Goal: Task Accomplishment & Management: Manage account settings

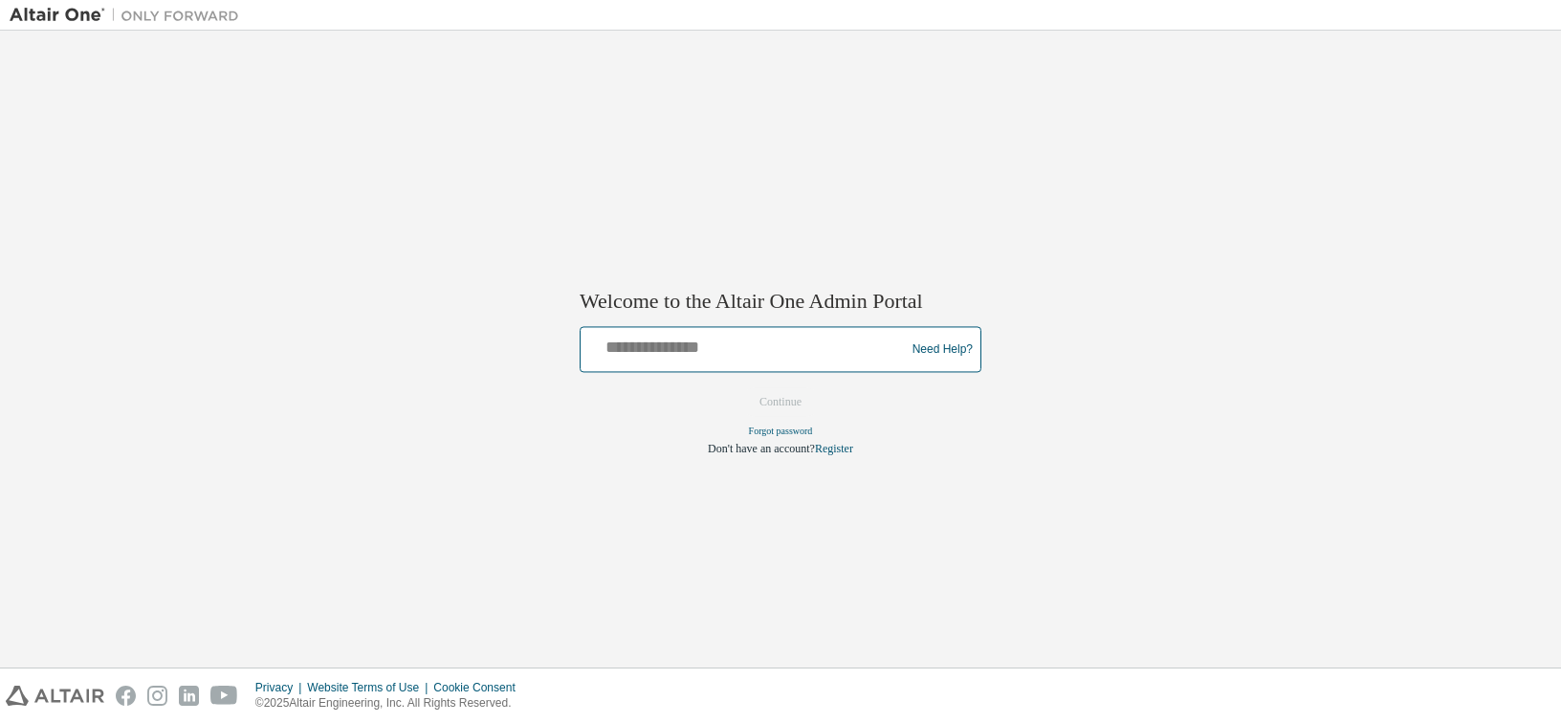
click at [687, 345] on input "text" at bounding box center [745, 346] width 315 height 28
type input "**********"
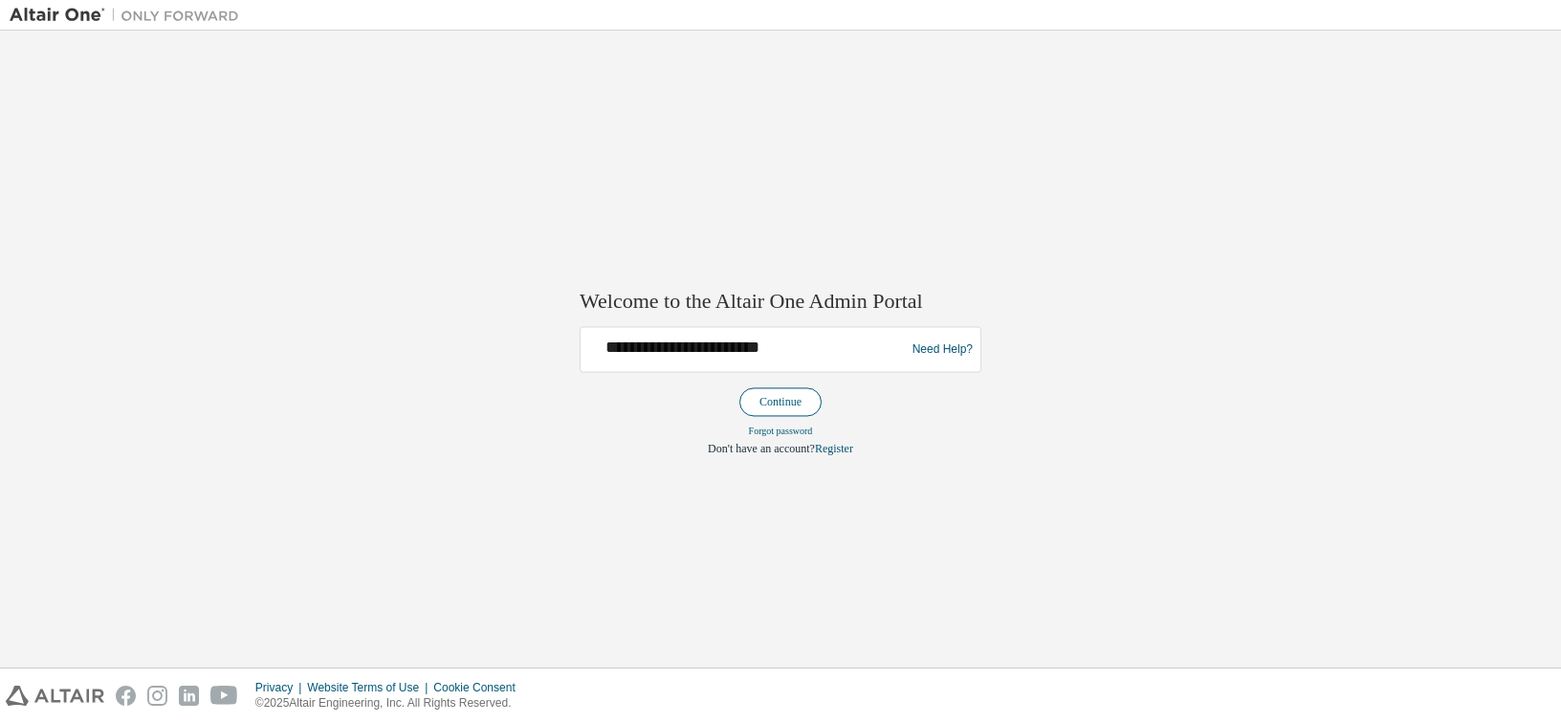
click at [777, 398] on button "Continue" at bounding box center [780, 402] width 82 height 29
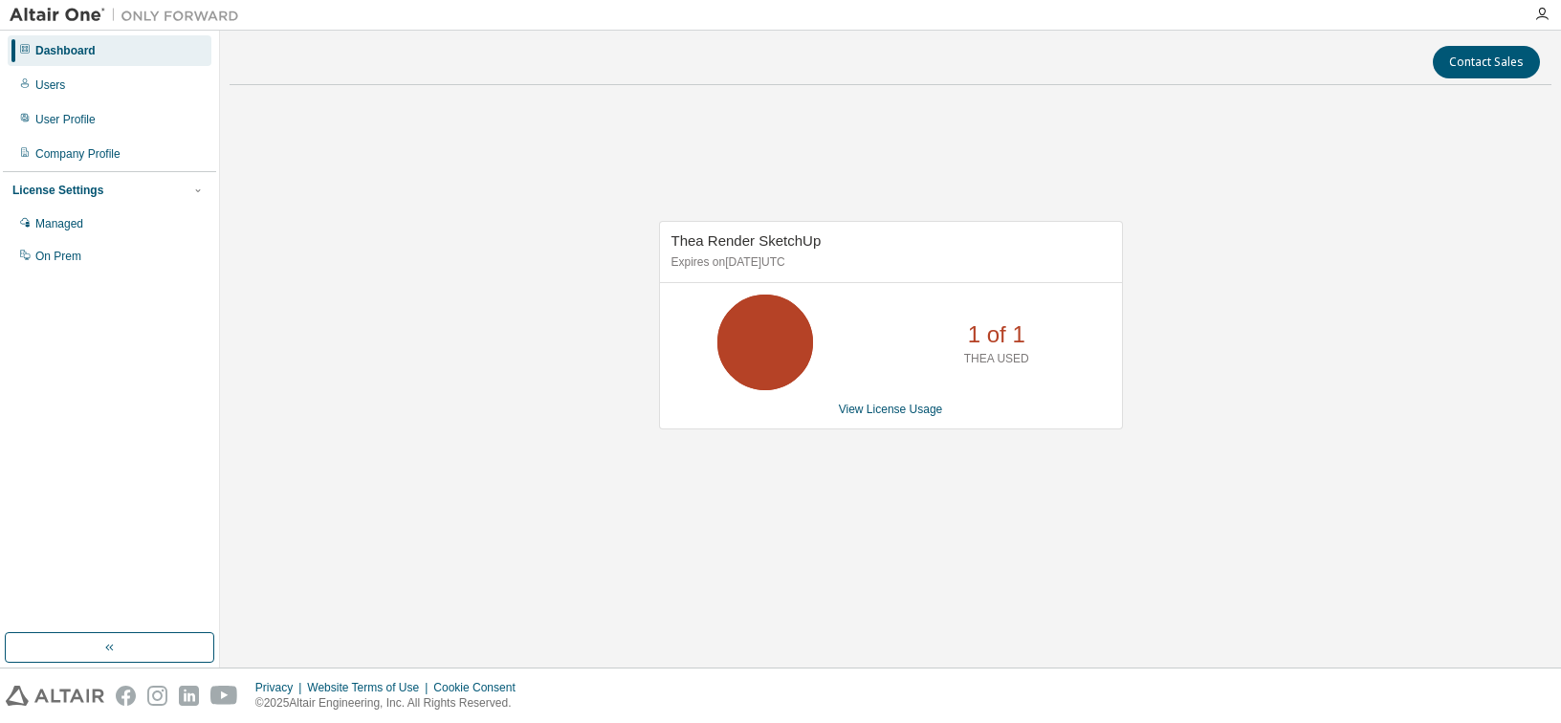
click at [747, 324] on icon at bounding box center [765, 342] width 48 height 48
click at [745, 239] on span "Thea Render SketchUp" at bounding box center [746, 240] width 150 height 16
click at [892, 405] on link "View License Usage" at bounding box center [891, 409] width 104 height 13
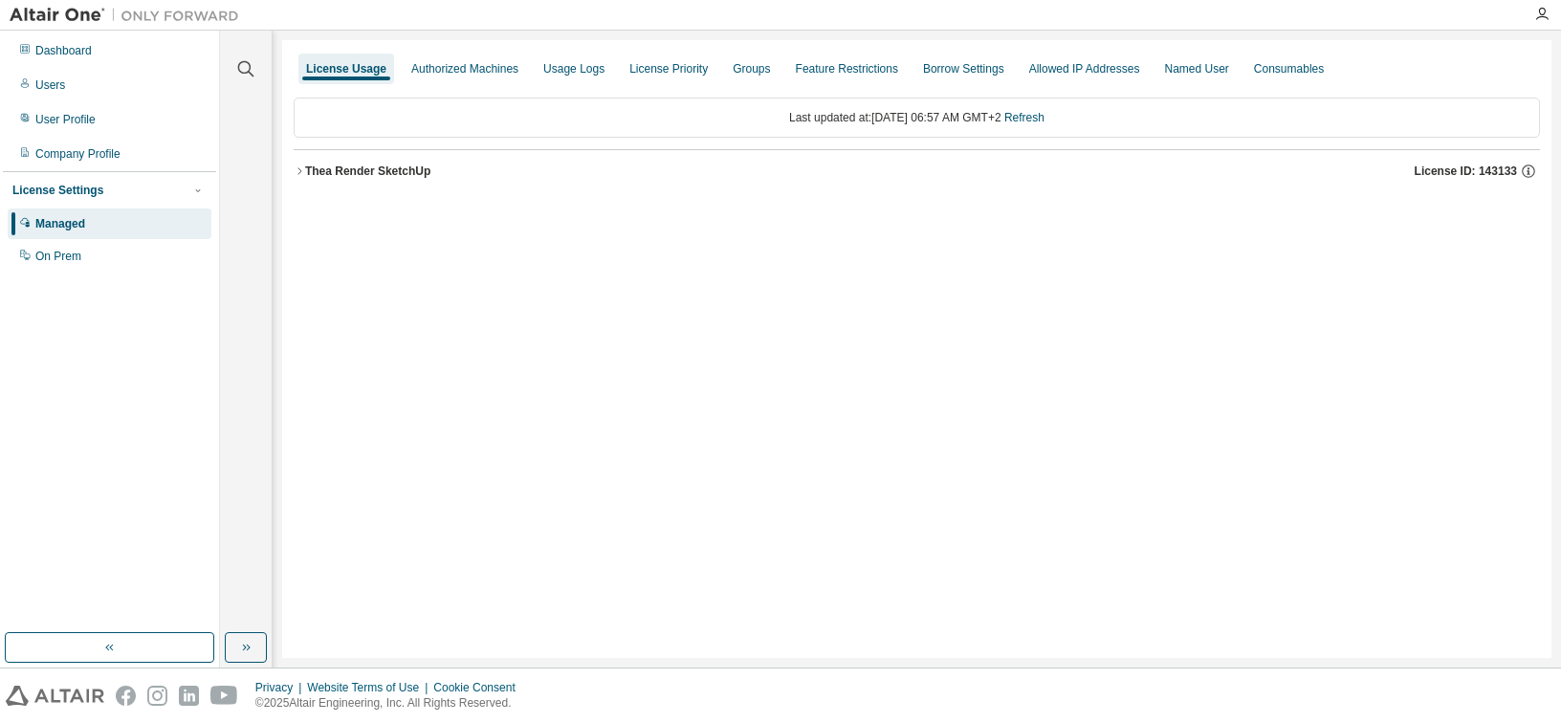
click at [361, 174] on div "Thea Render SketchUp" at bounding box center [367, 171] width 125 height 15
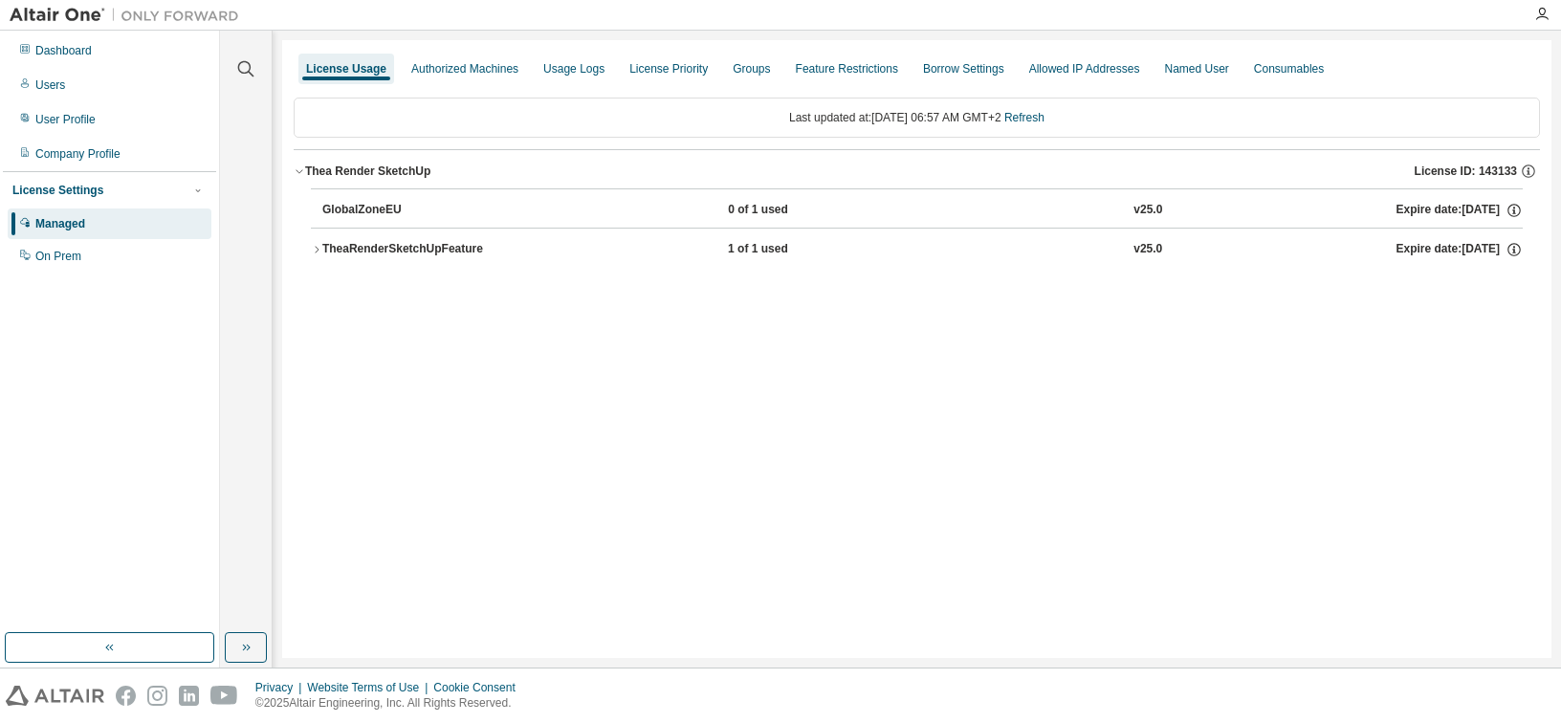
click at [361, 248] on div "TheaRenderSketchUpFeature" at bounding box center [408, 249] width 172 height 17
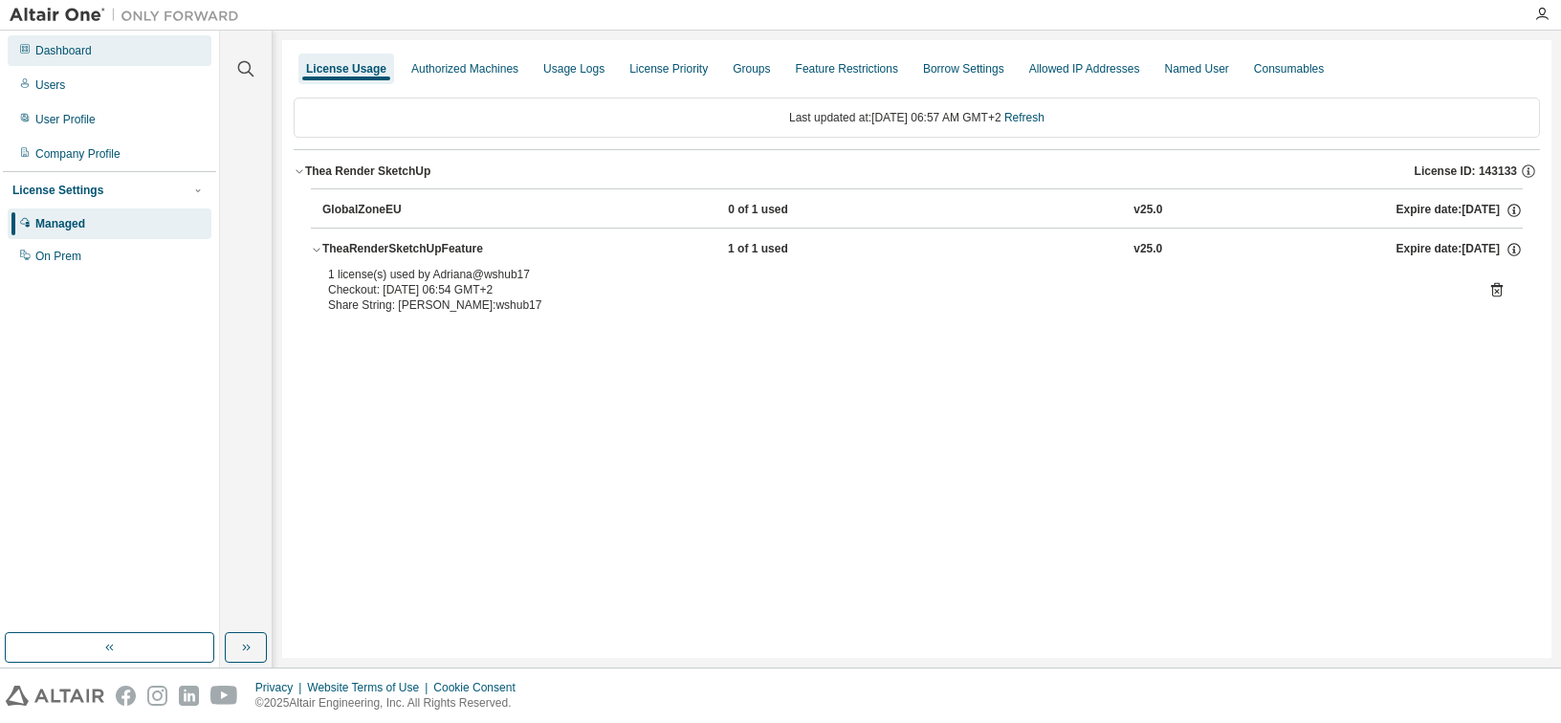
click at [77, 43] on div "Dashboard" at bounding box center [63, 50] width 56 height 15
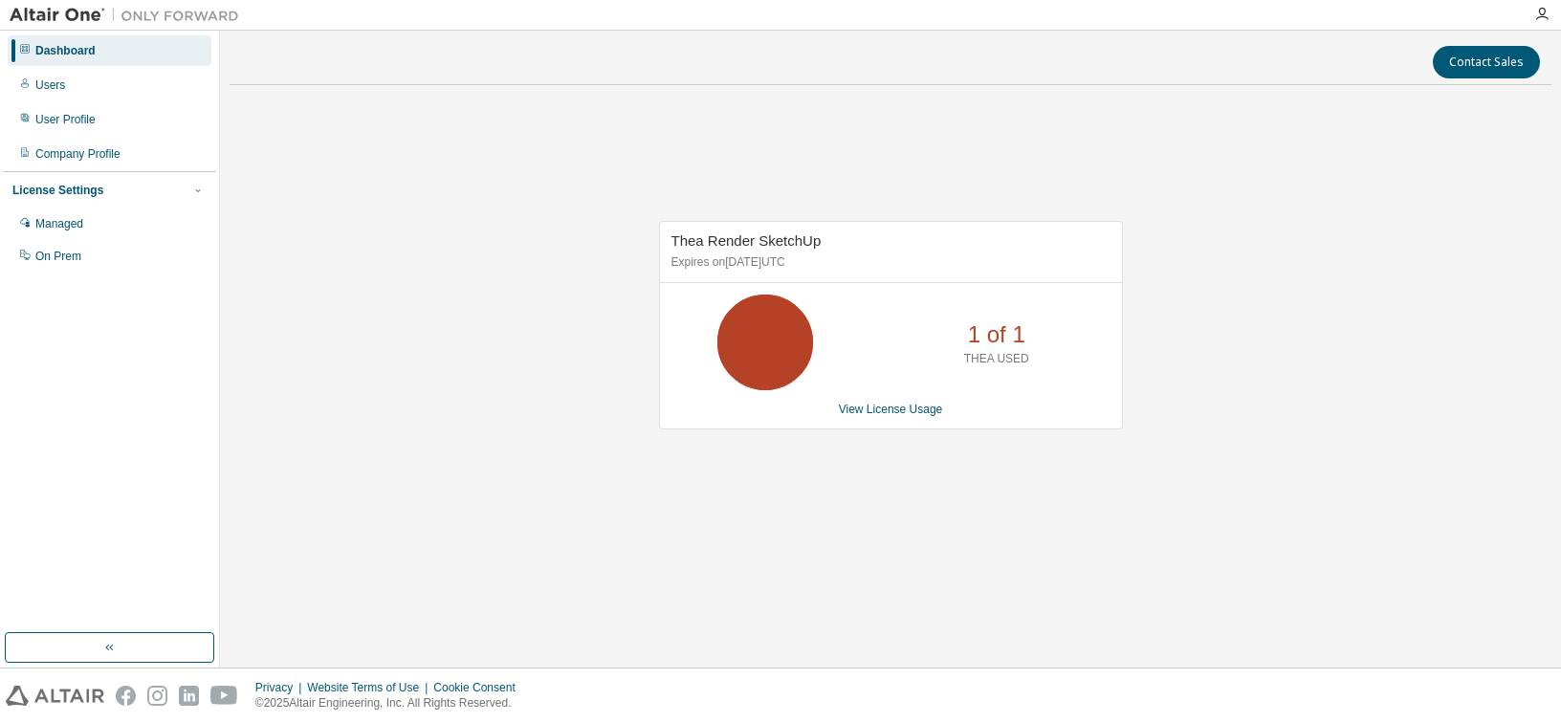
click at [778, 336] on icon at bounding box center [765, 342] width 48 height 48
click at [780, 236] on span "Thea Render SketchUp" at bounding box center [746, 240] width 150 height 16
click at [730, 244] on span "Thea Render SketchUp" at bounding box center [746, 240] width 150 height 16
click at [691, 269] on p "Expires on May 15, 2026 UTC" at bounding box center [888, 262] width 434 height 16
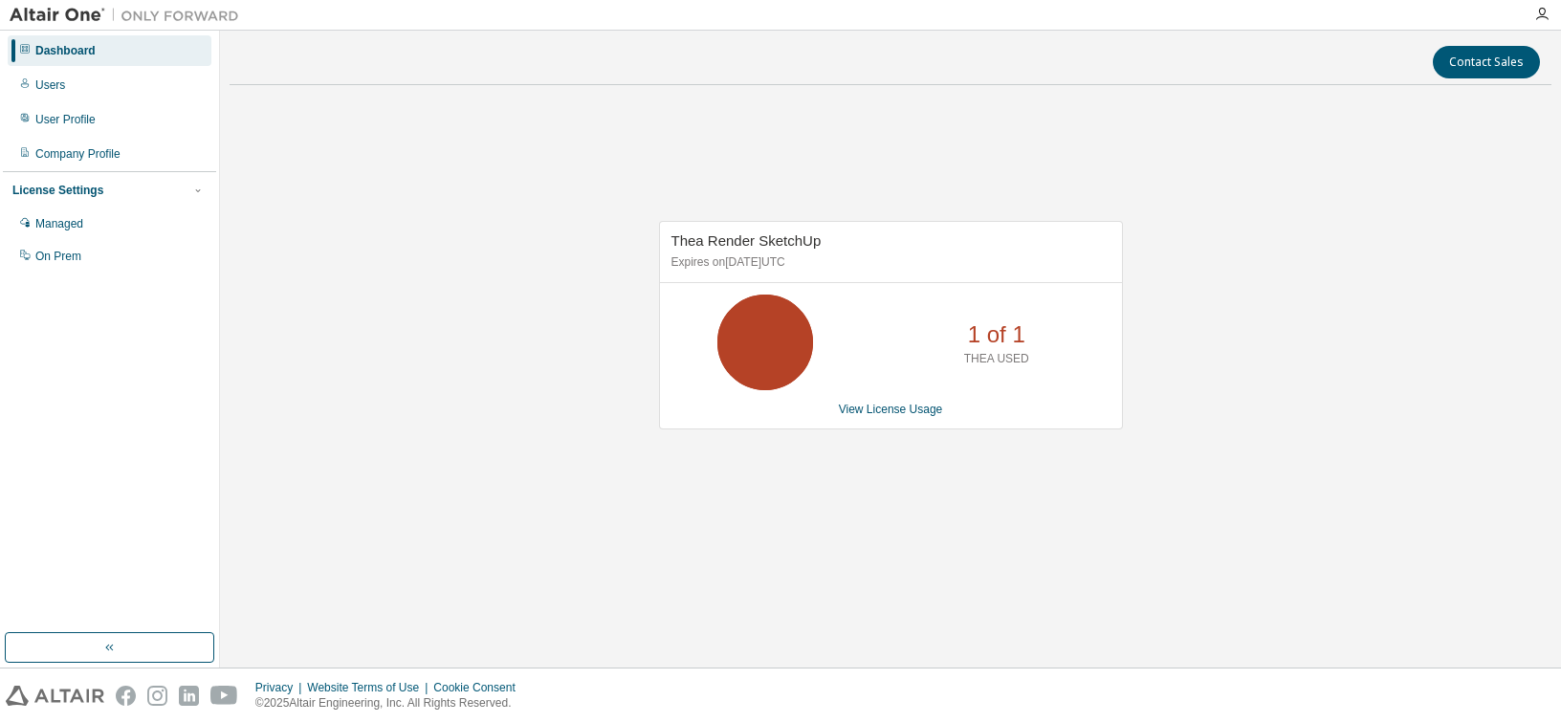
click at [747, 272] on div "Thea Render SketchUp Expires on May 15, 2026 UTC" at bounding box center [891, 252] width 462 height 61
click at [68, 226] on div "Managed" at bounding box center [59, 223] width 48 height 15
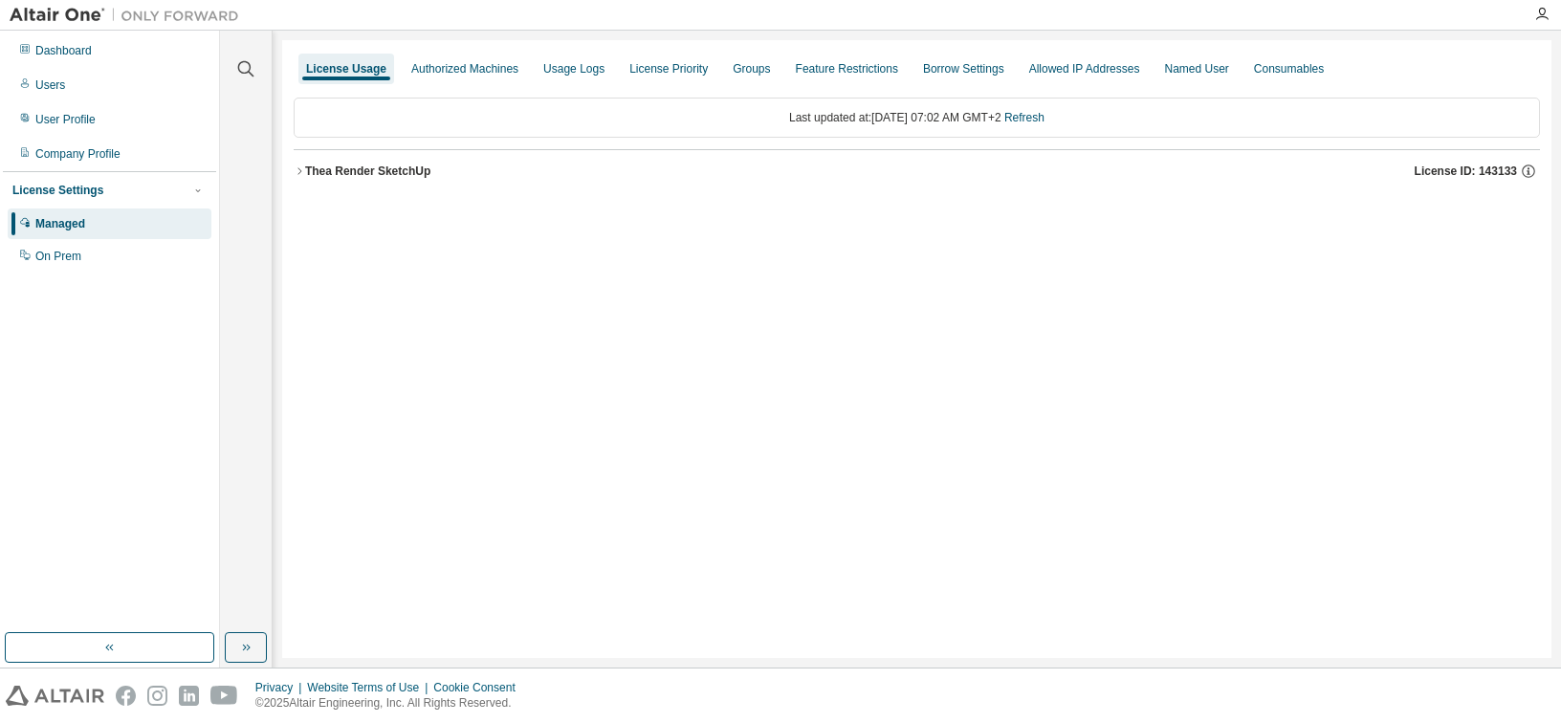
click at [390, 172] on div "Thea Render SketchUp" at bounding box center [367, 171] width 125 height 15
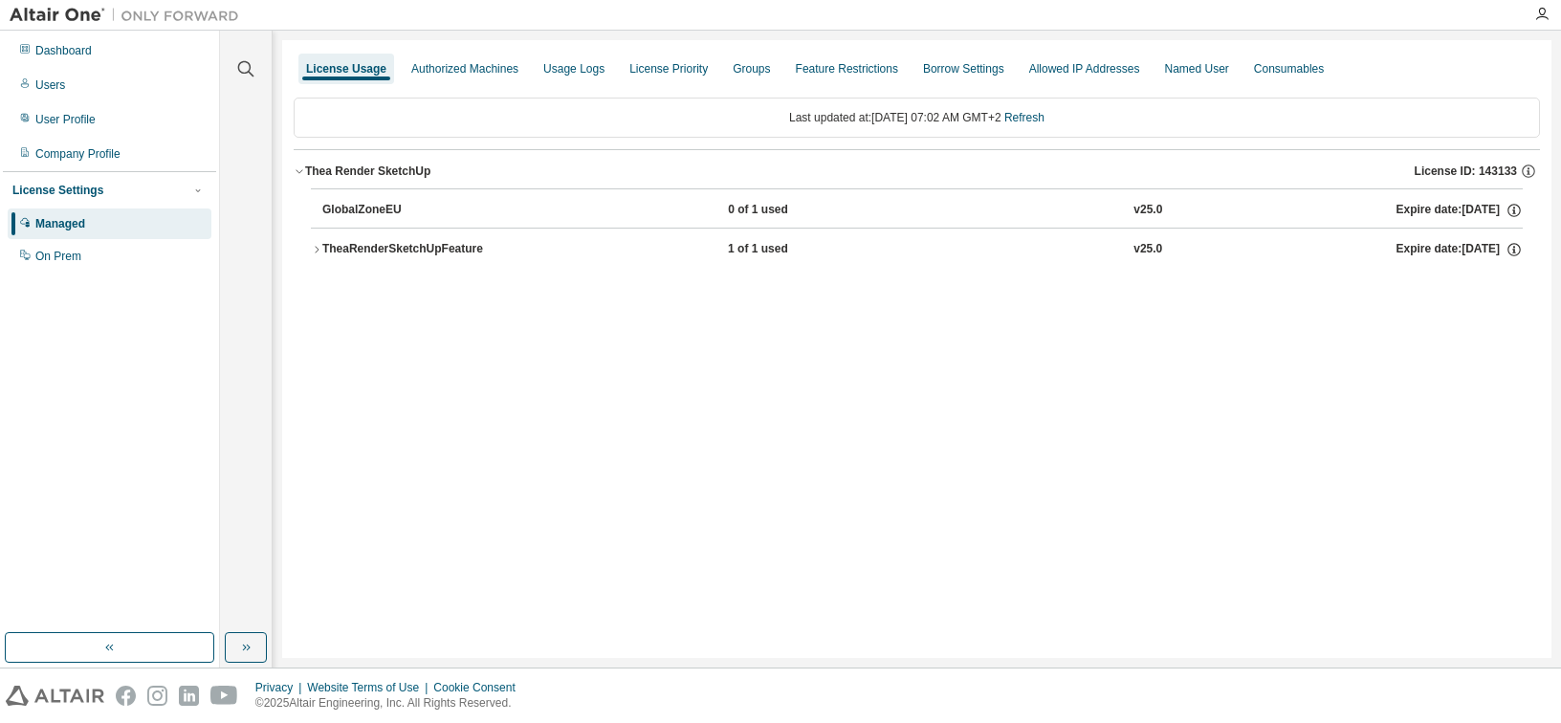
click at [415, 247] on div "TheaRenderSketchUpFeature" at bounding box center [408, 249] width 172 height 17
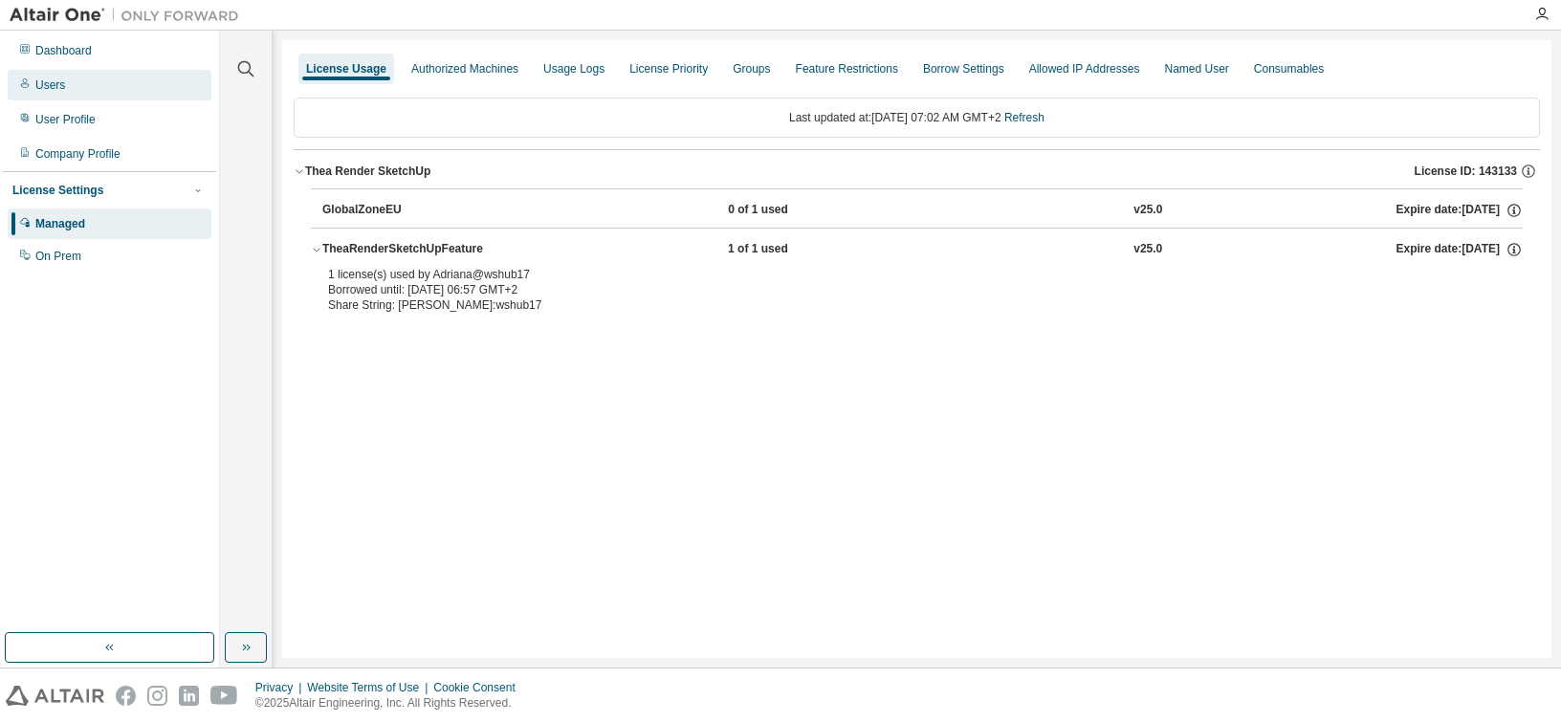
click at [57, 80] on div "Users" at bounding box center [50, 84] width 30 height 15
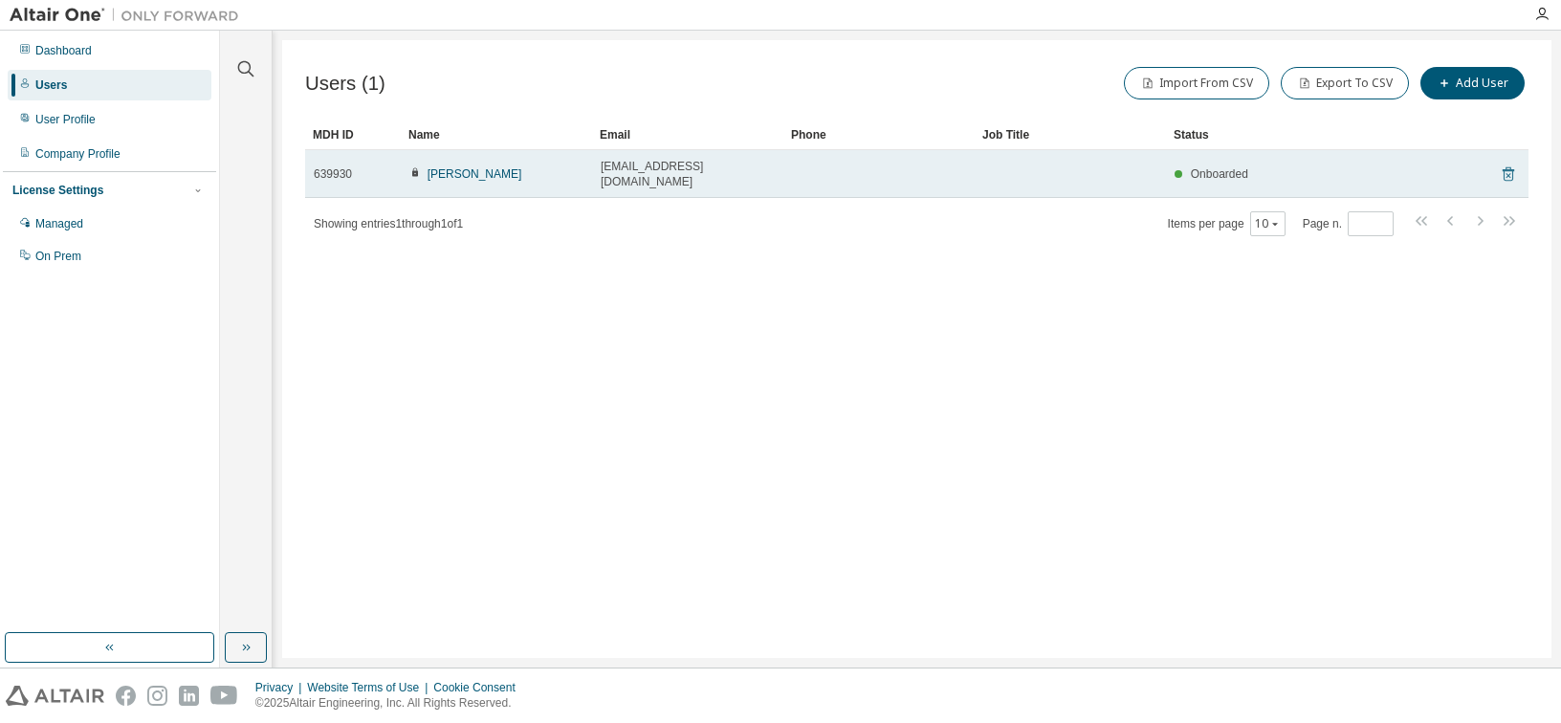
click at [1502, 163] on icon at bounding box center [1508, 174] width 17 height 23
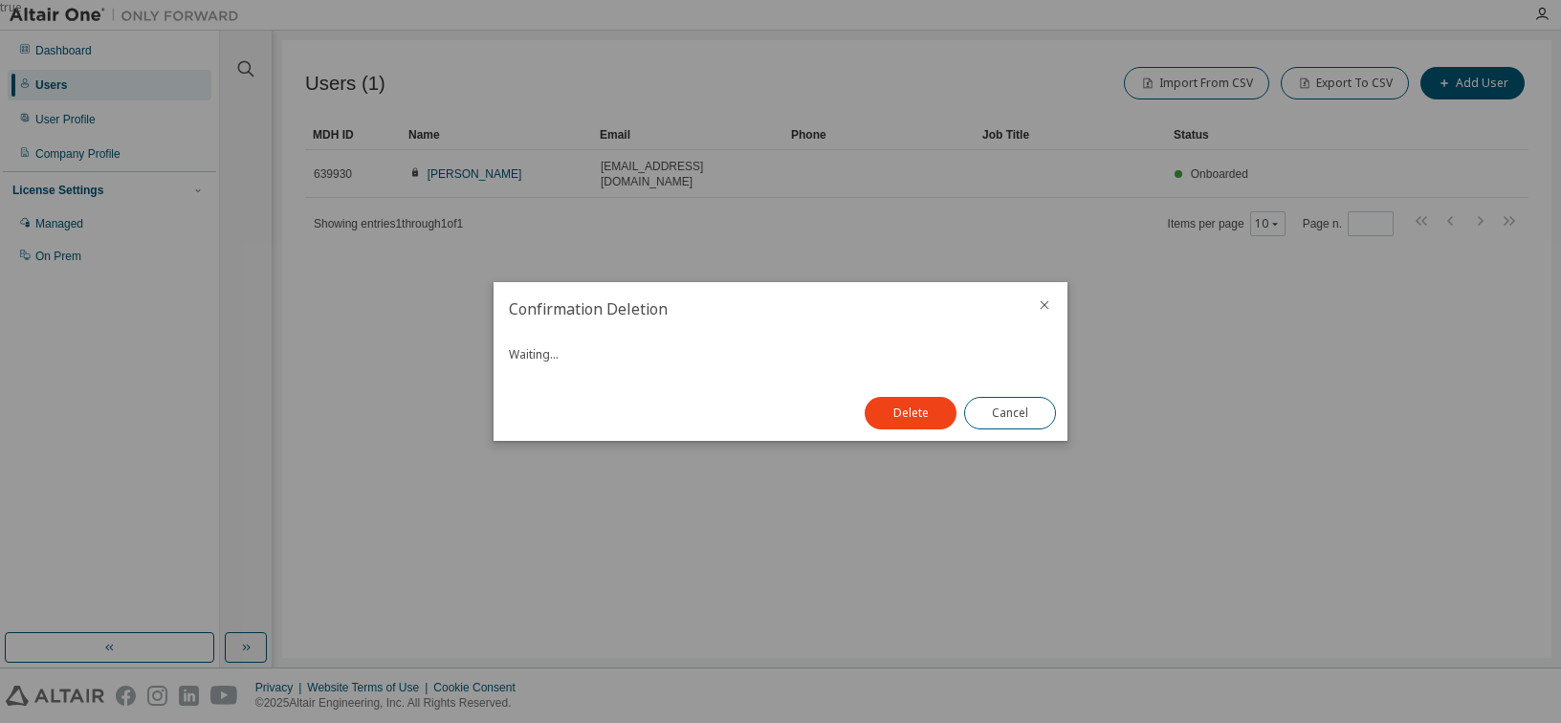
drag, startPoint x: 911, startPoint y: 455, endPoint x: 695, endPoint y: 515, distance: 224.1
click at [695, 513] on div "true" at bounding box center [780, 361] width 1561 height 723
click at [932, 409] on button "Delete" at bounding box center [911, 413] width 92 height 33
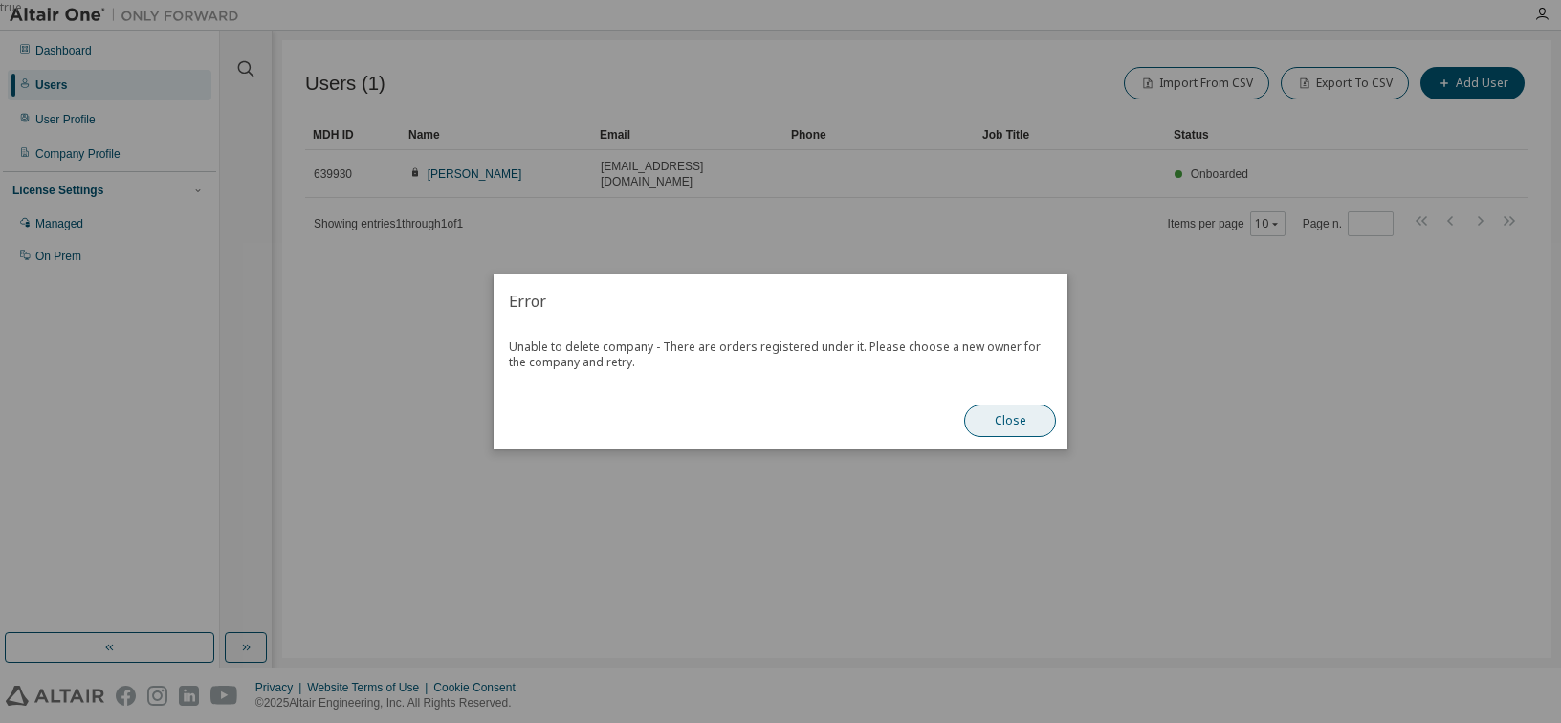
click at [1039, 427] on button "Close" at bounding box center [1010, 421] width 92 height 33
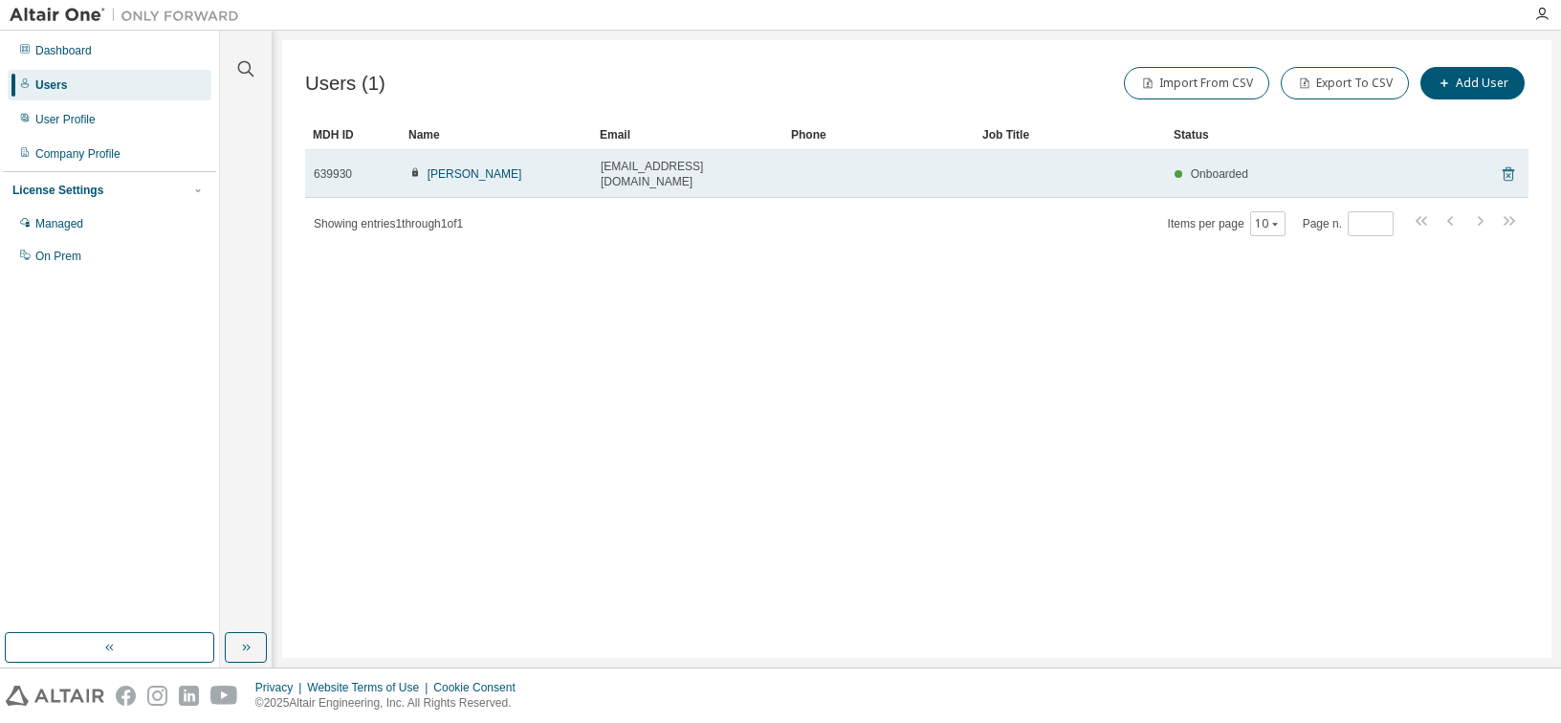
click at [1509, 173] on icon at bounding box center [1507, 175] width 5 height 5
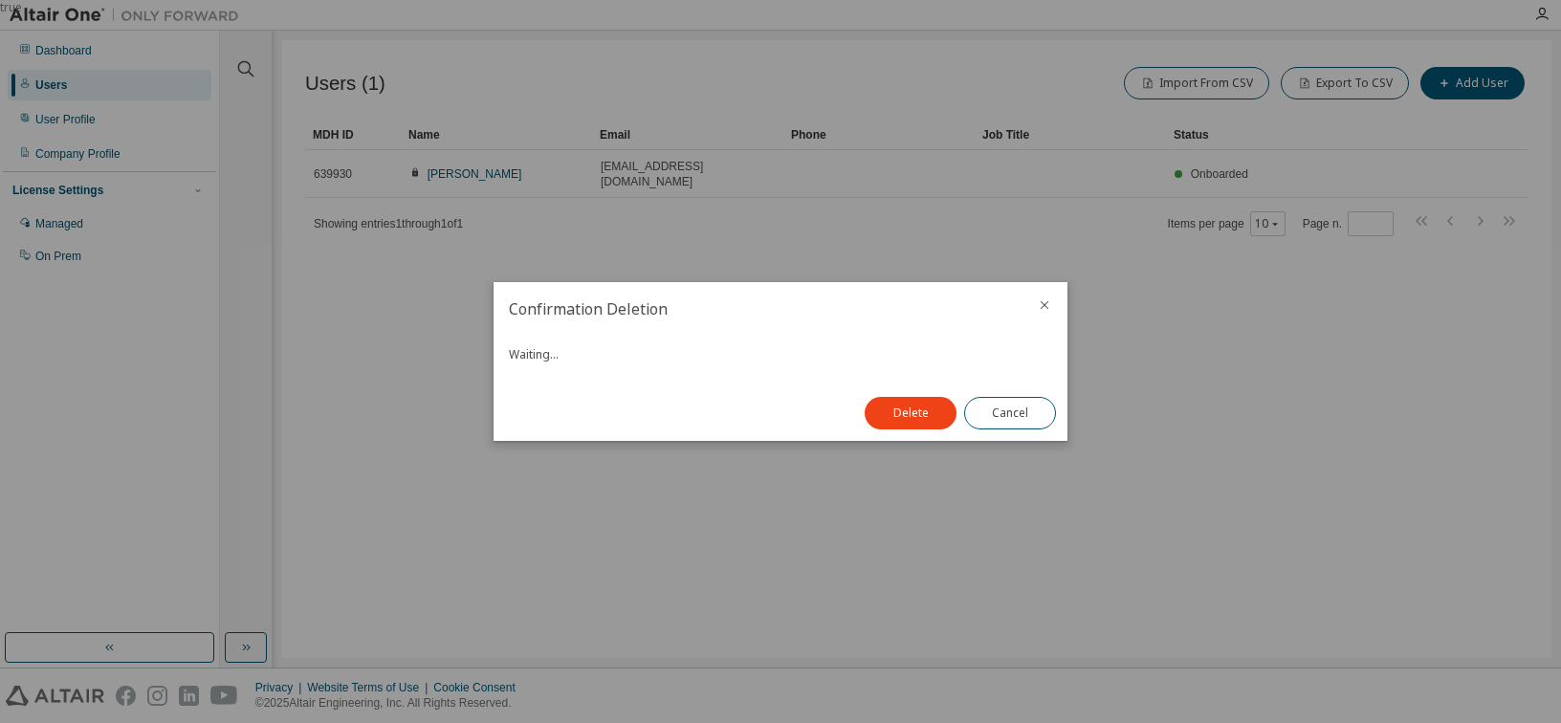
click at [1043, 303] on icon "close" at bounding box center [1044, 304] width 15 height 15
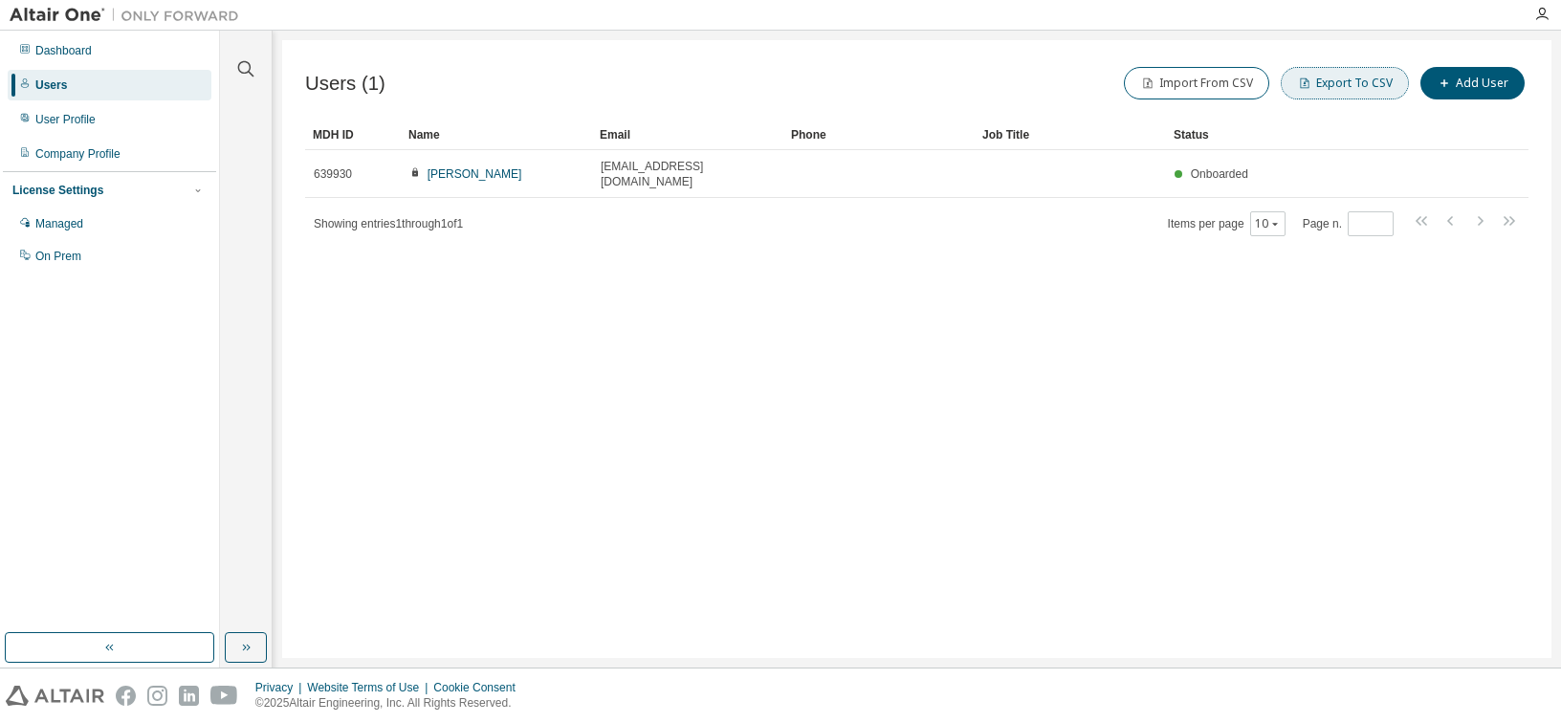
click at [1346, 80] on button "Export To CSV" at bounding box center [1345, 83] width 128 height 33
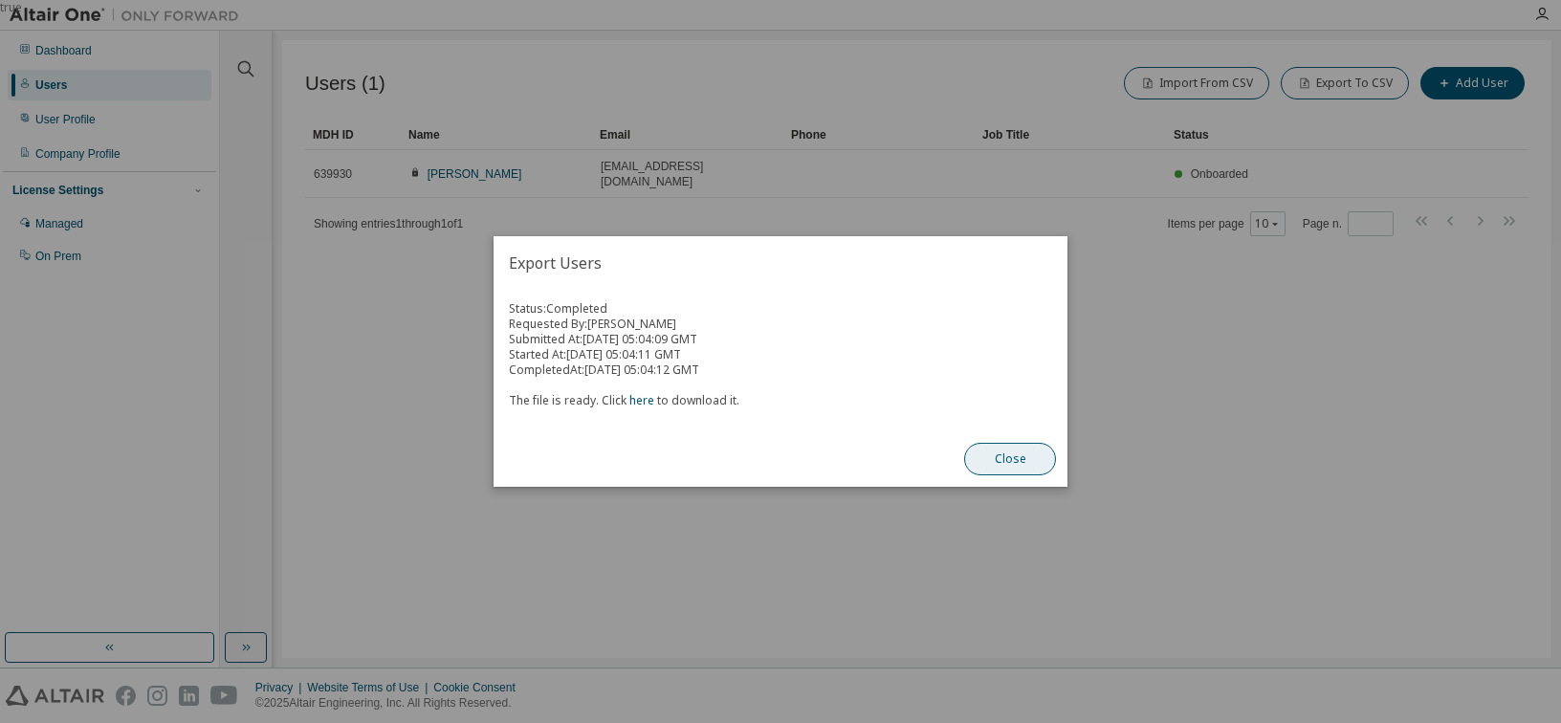
click at [1012, 462] on button "Close" at bounding box center [1010, 459] width 92 height 33
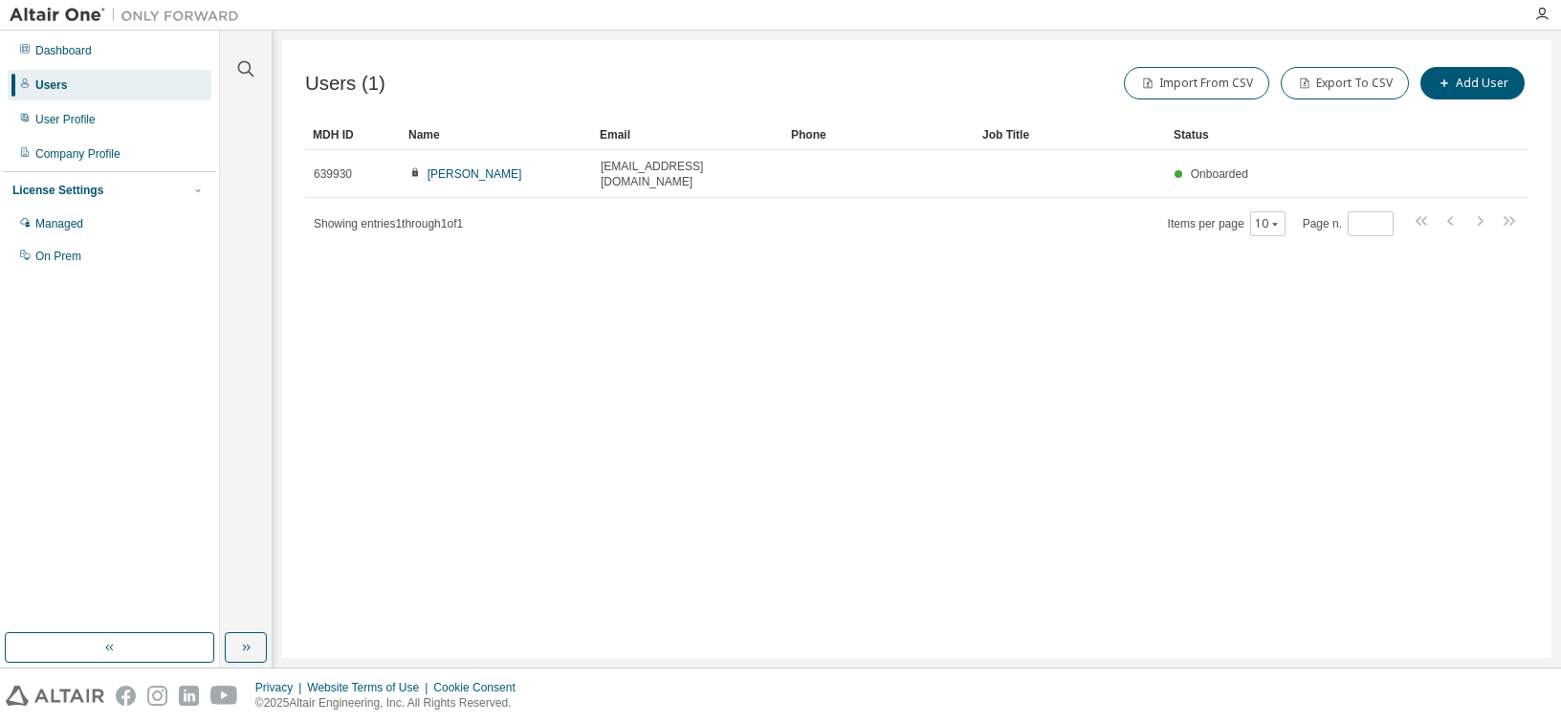
click at [948, 479] on div "Users (1) Import From CSV Export To CSV Add User Clear Load Save Save As Field …" at bounding box center [916, 349] width 1269 height 618
click at [85, 51] on div "Dashboard" at bounding box center [63, 50] width 56 height 15
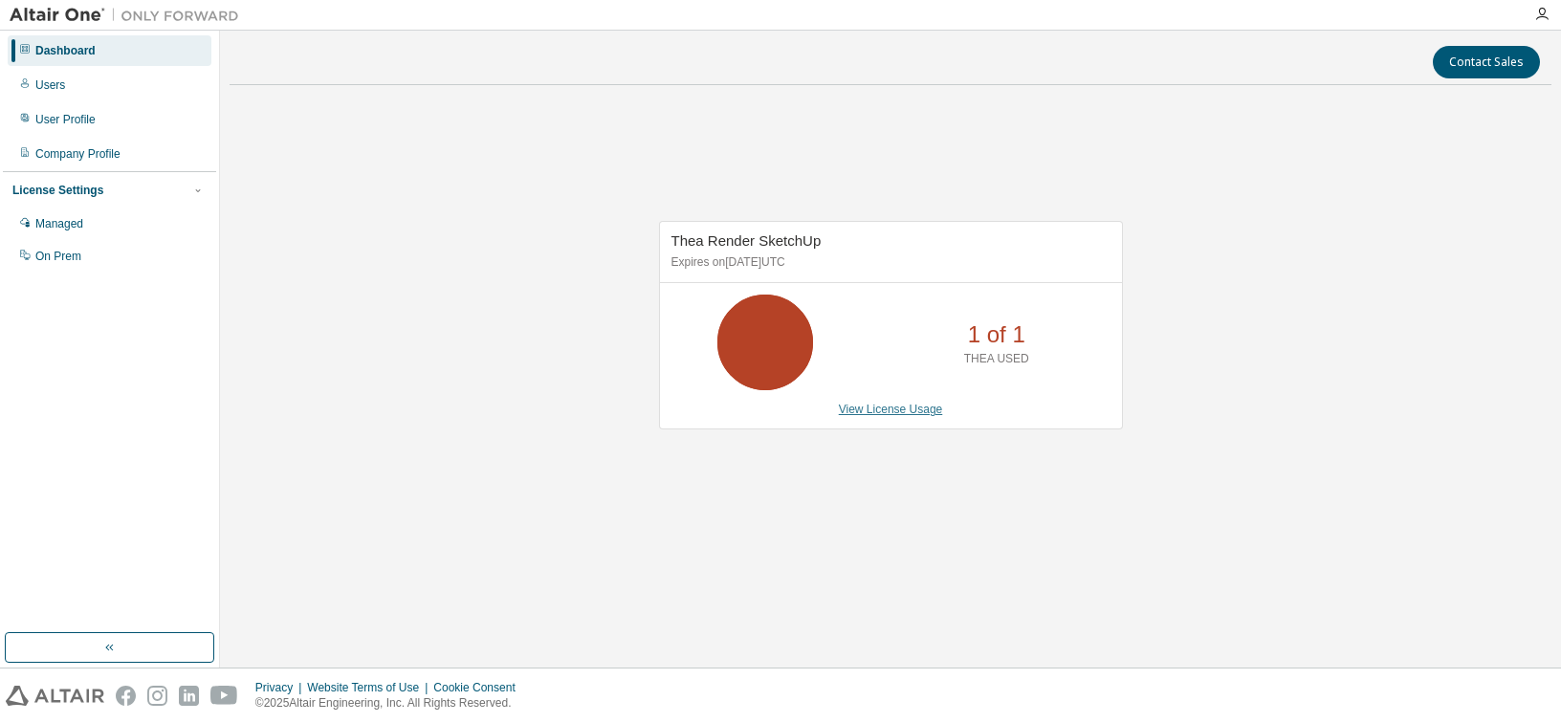
click at [862, 410] on link "View License Usage" at bounding box center [891, 409] width 104 height 13
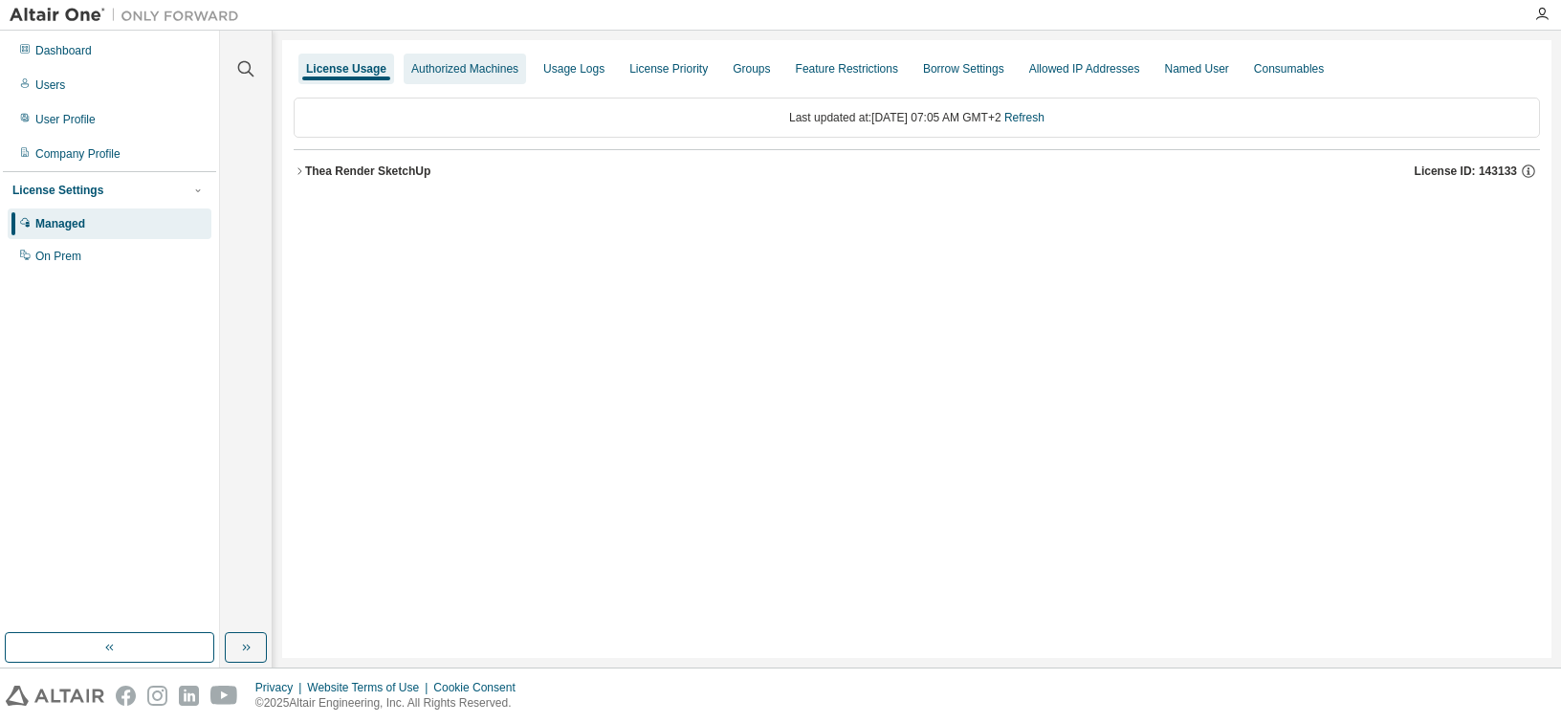
click at [459, 68] on div "Authorized Machines" at bounding box center [464, 68] width 107 height 15
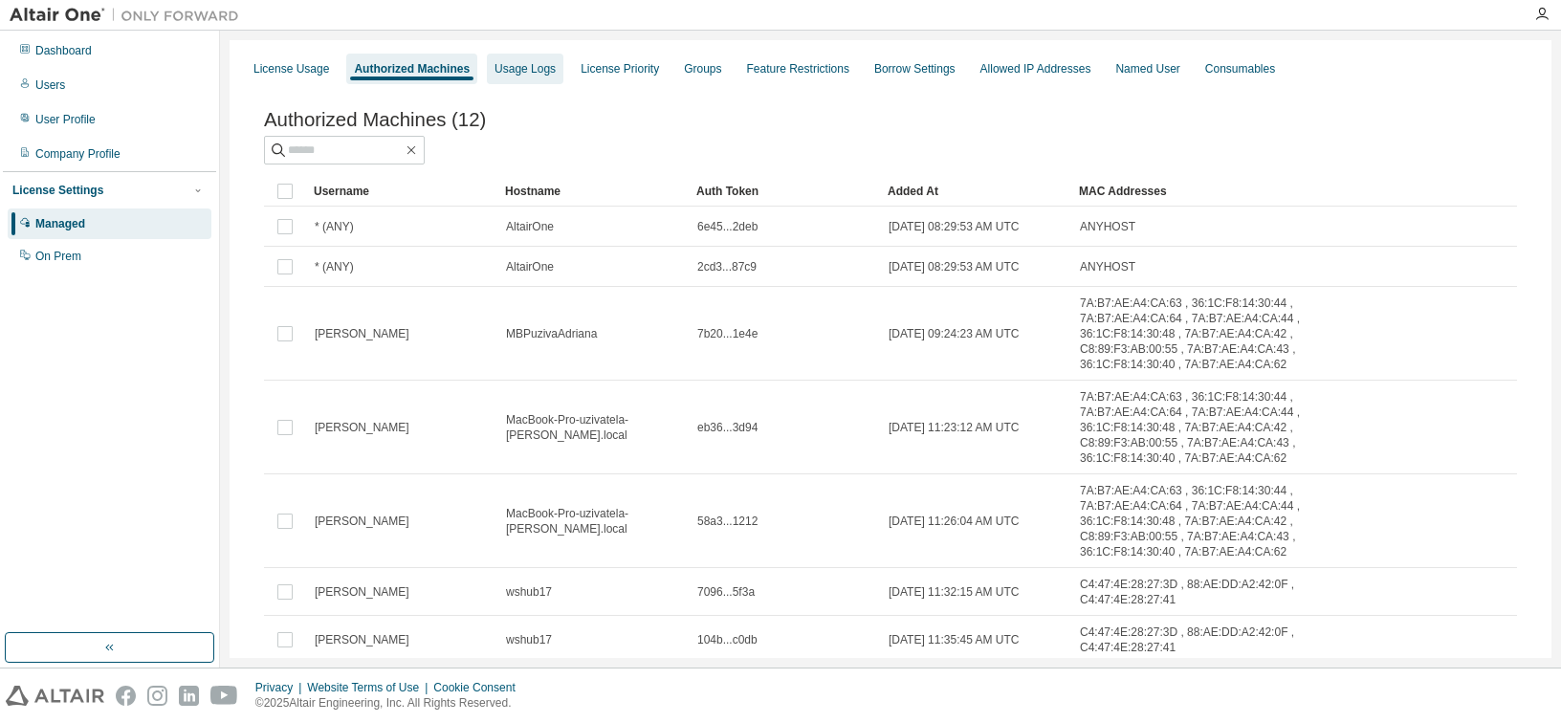
click at [510, 69] on div "Usage Logs" at bounding box center [524, 68] width 61 height 15
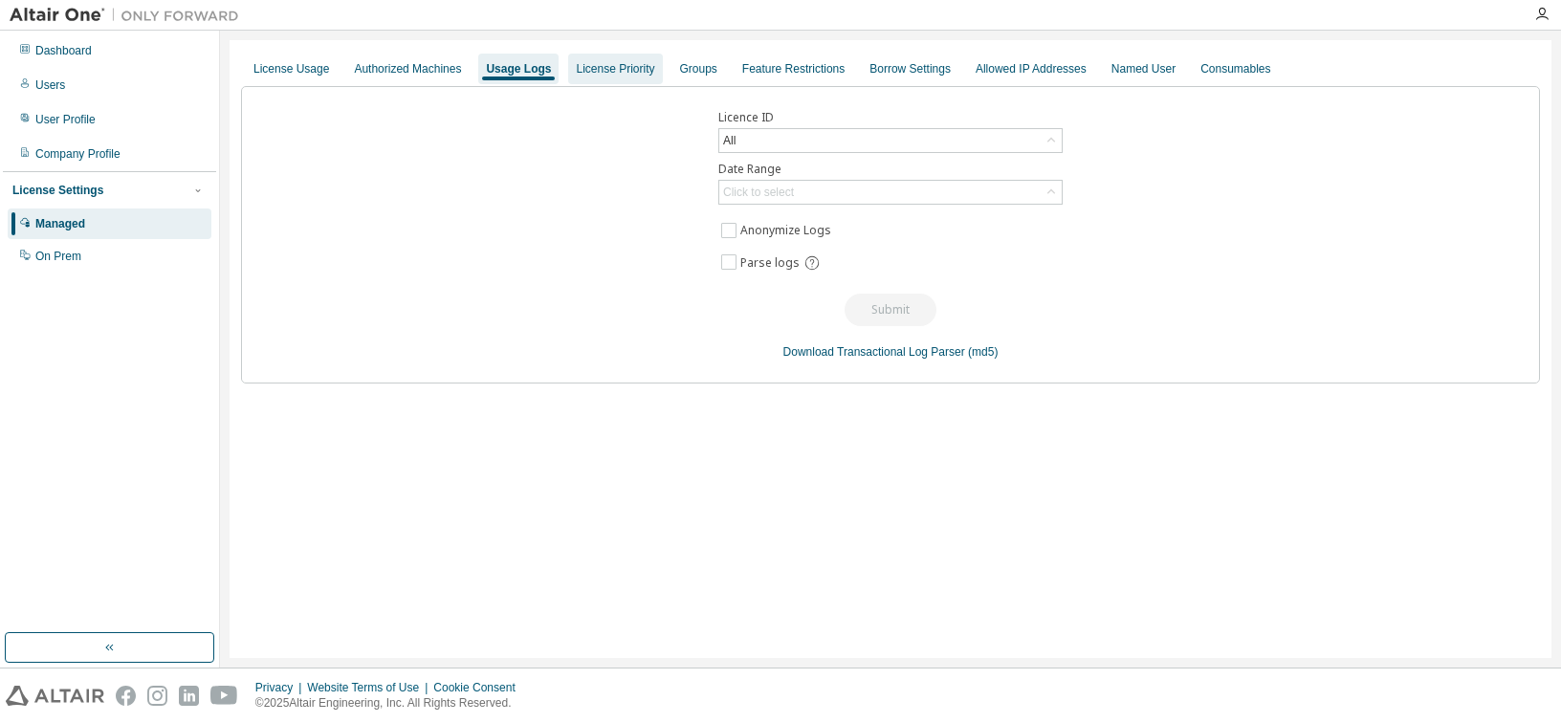
click at [576, 68] on div "License Priority" at bounding box center [615, 68] width 78 height 15
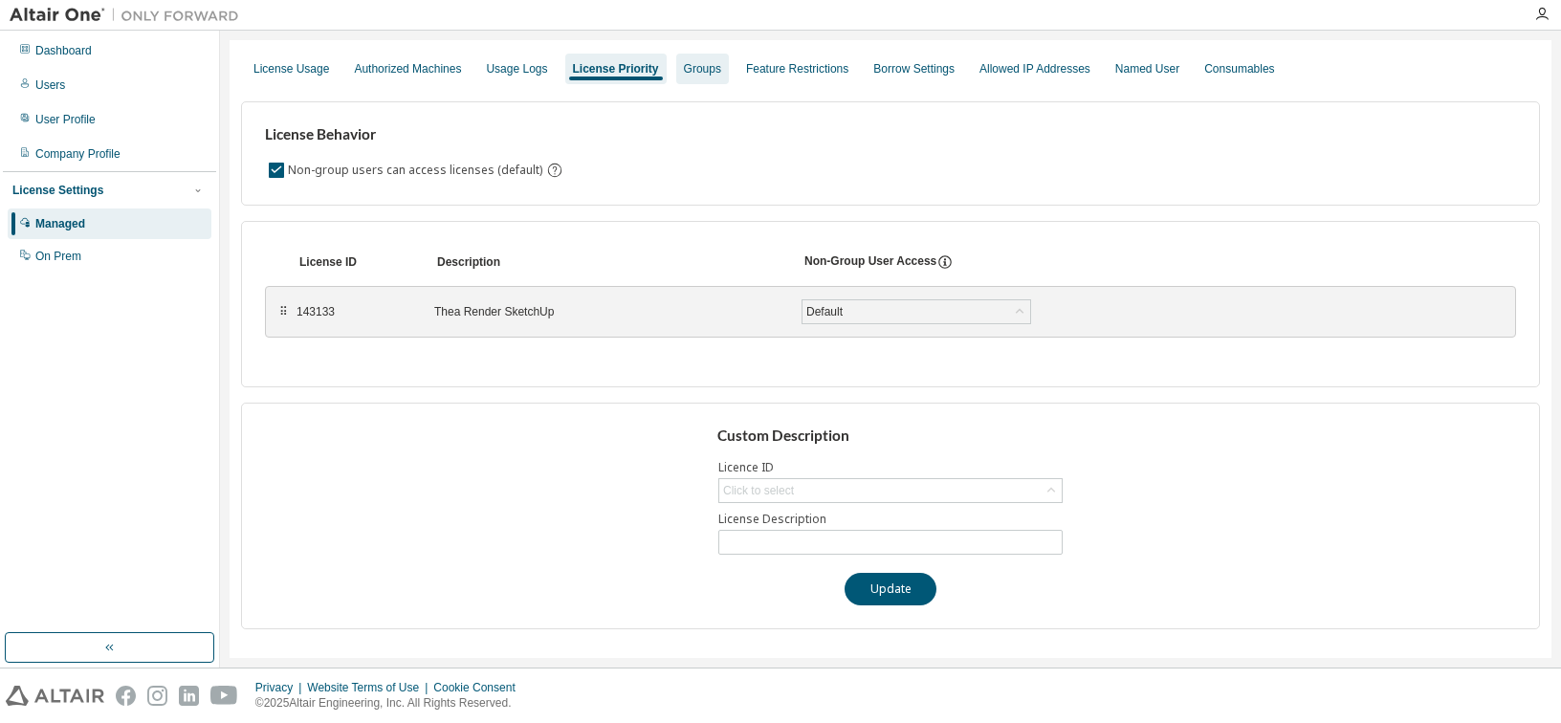
click at [684, 69] on div "Groups" at bounding box center [702, 68] width 37 height 15
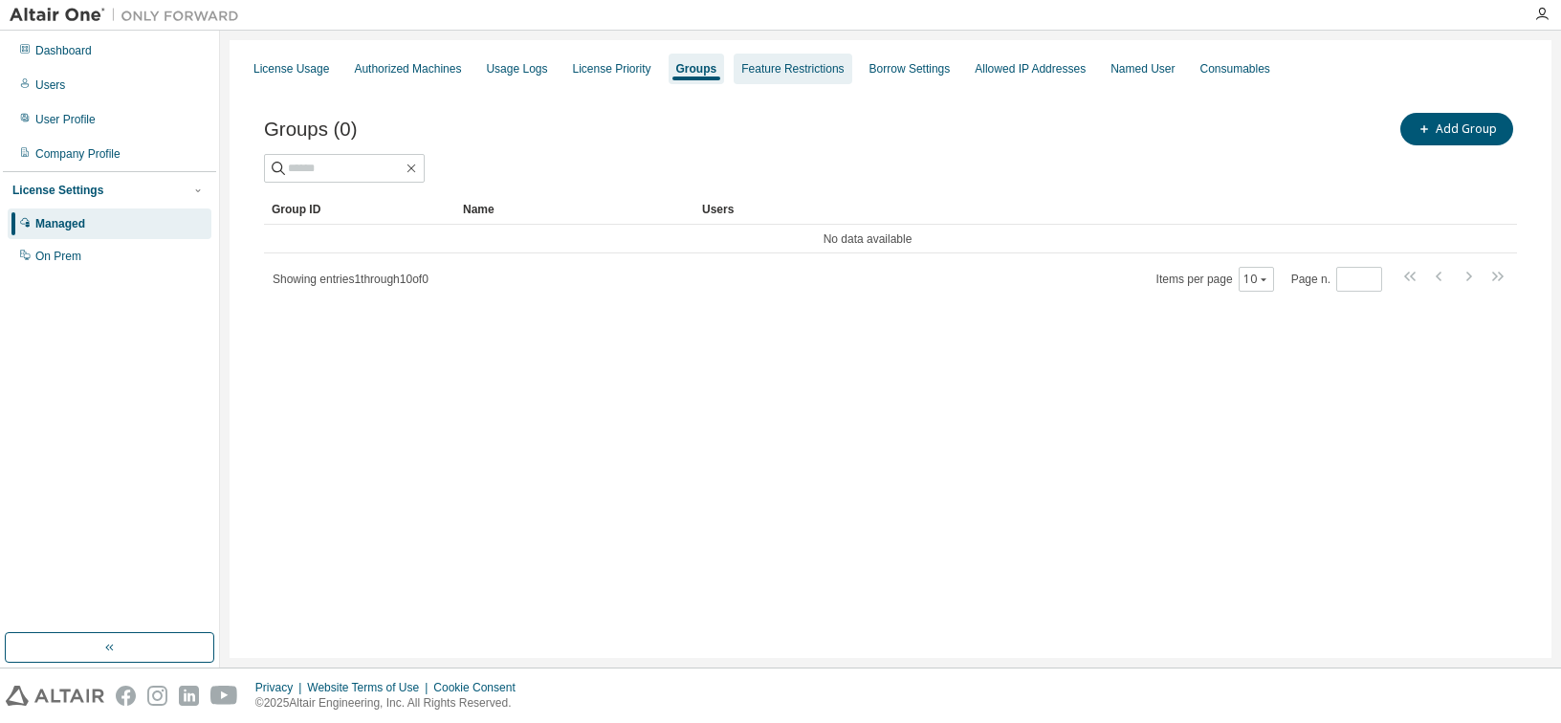
click at [759, 71] on div "Feature Restrictions" at bounding box center [792, 68] width 102 height 15
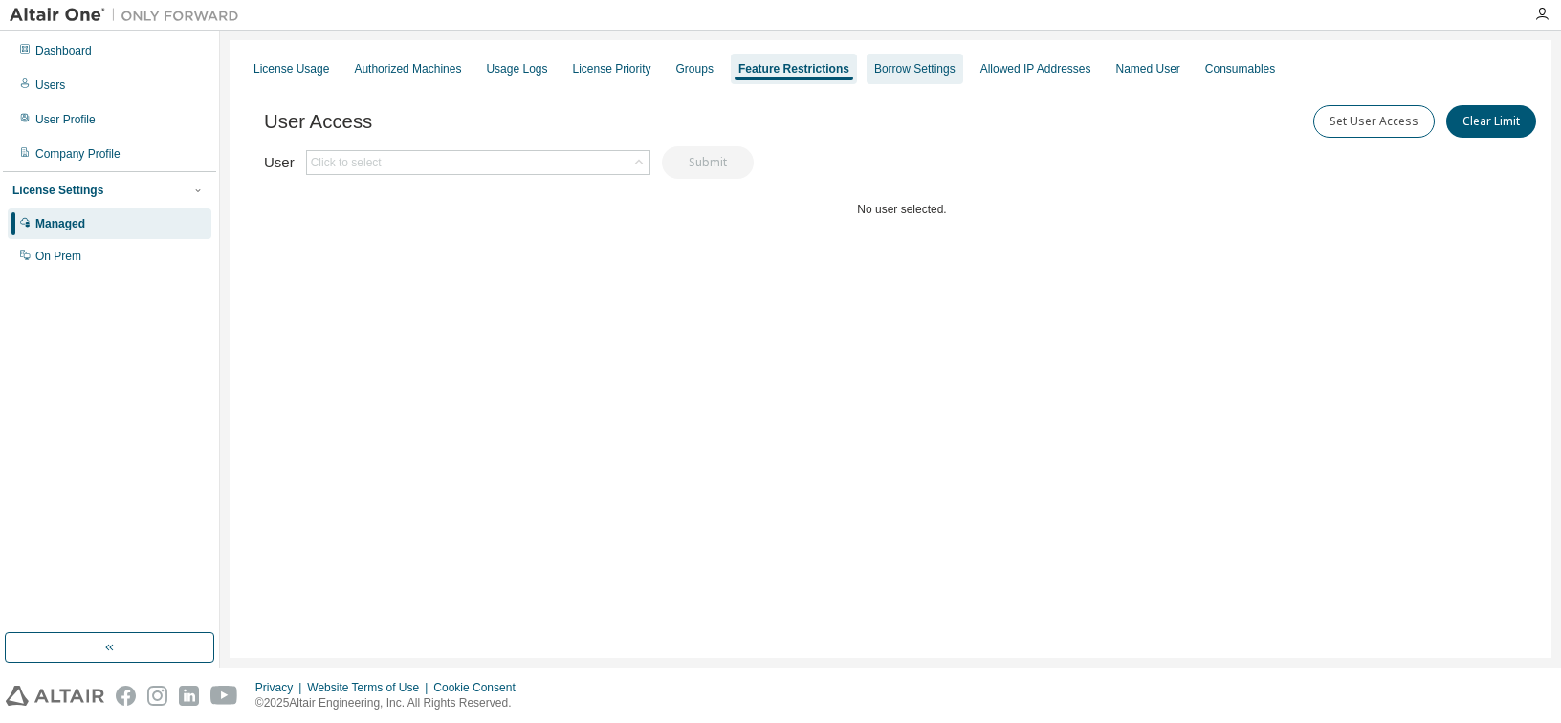
click at [927, 70] on div "Borrow Settings" at bounding box center [914, 68] width 81 height 15
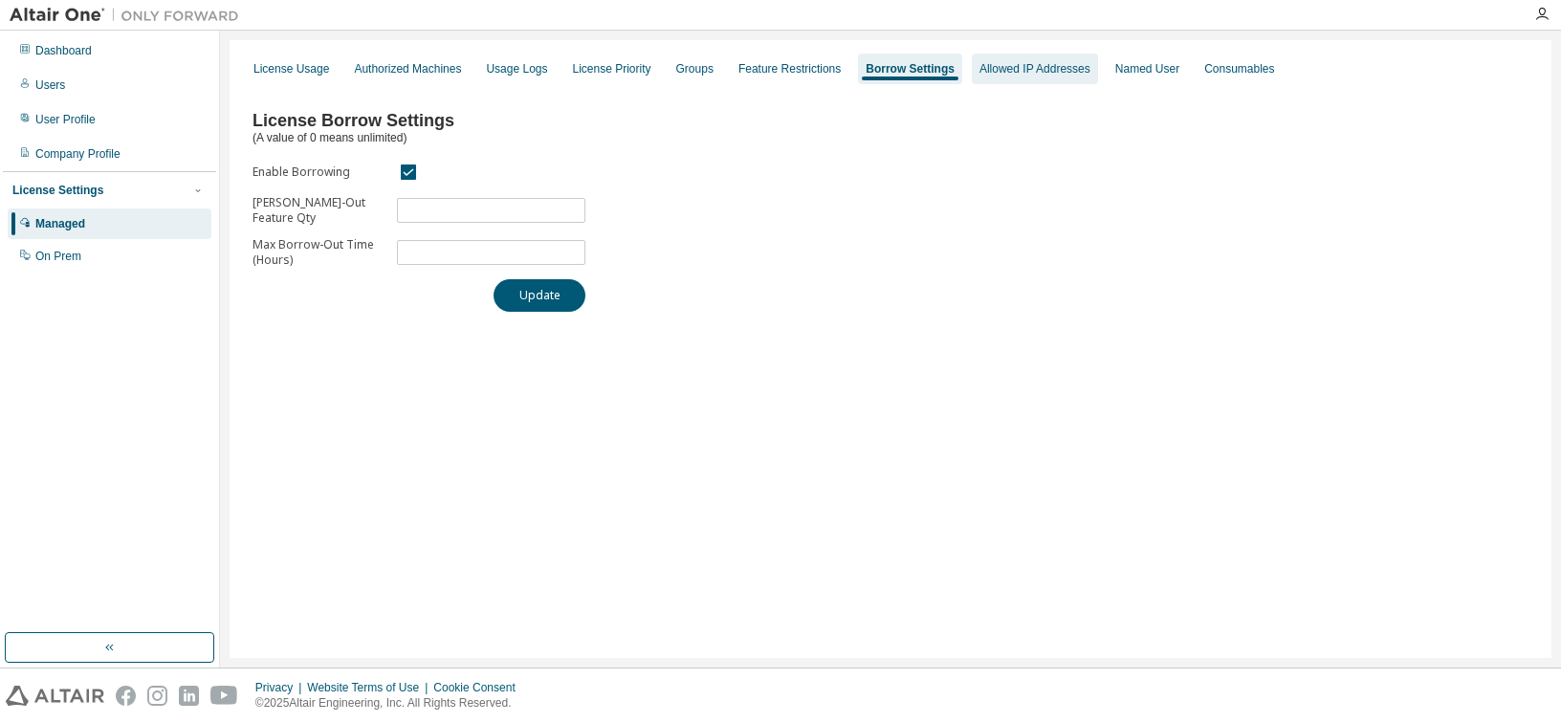
click at [1024, 73] on div "Allowed IP Addresses" at bounding box center [1034, 68] width 111 height 15
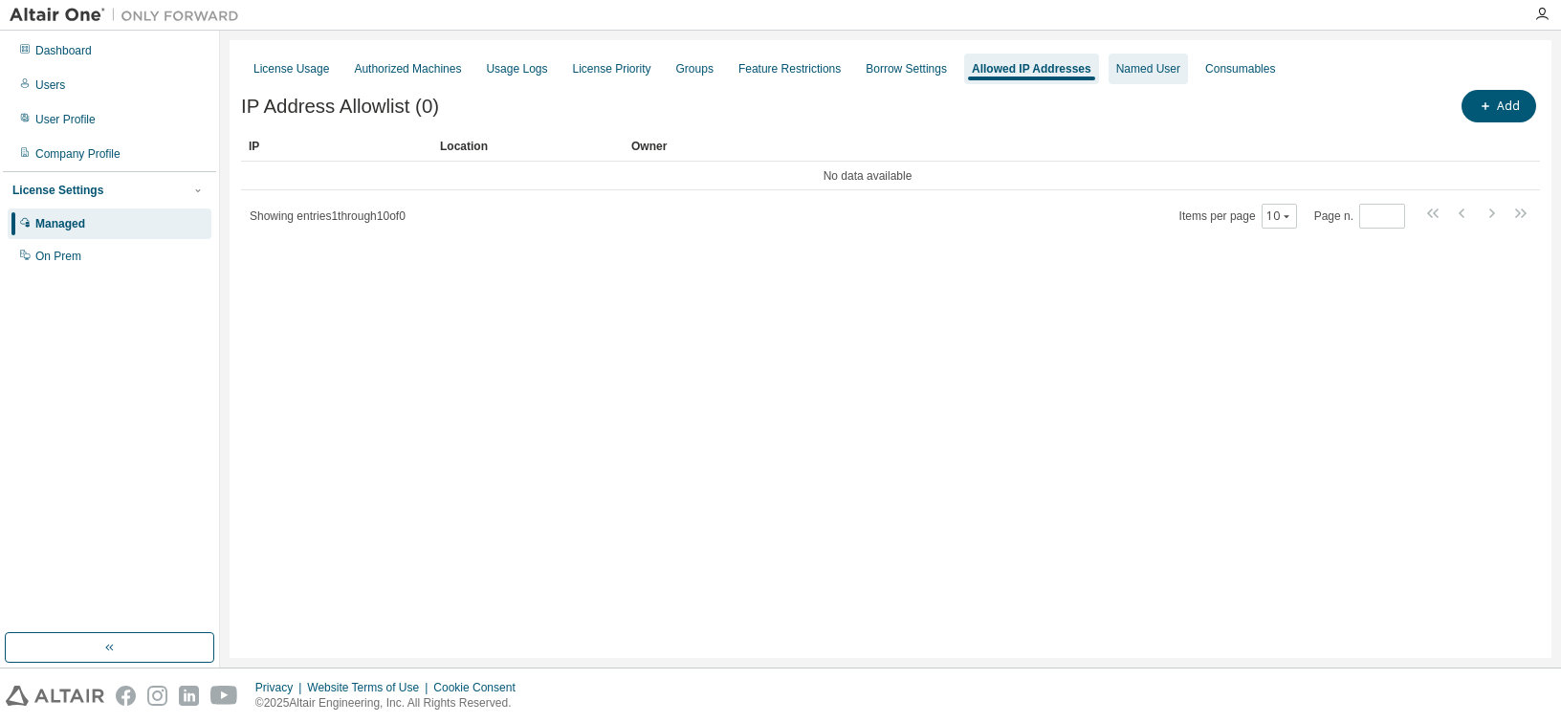
click at [1116, 70] on div "Named User" at bounding box center [1148, 68] width 64 height 15
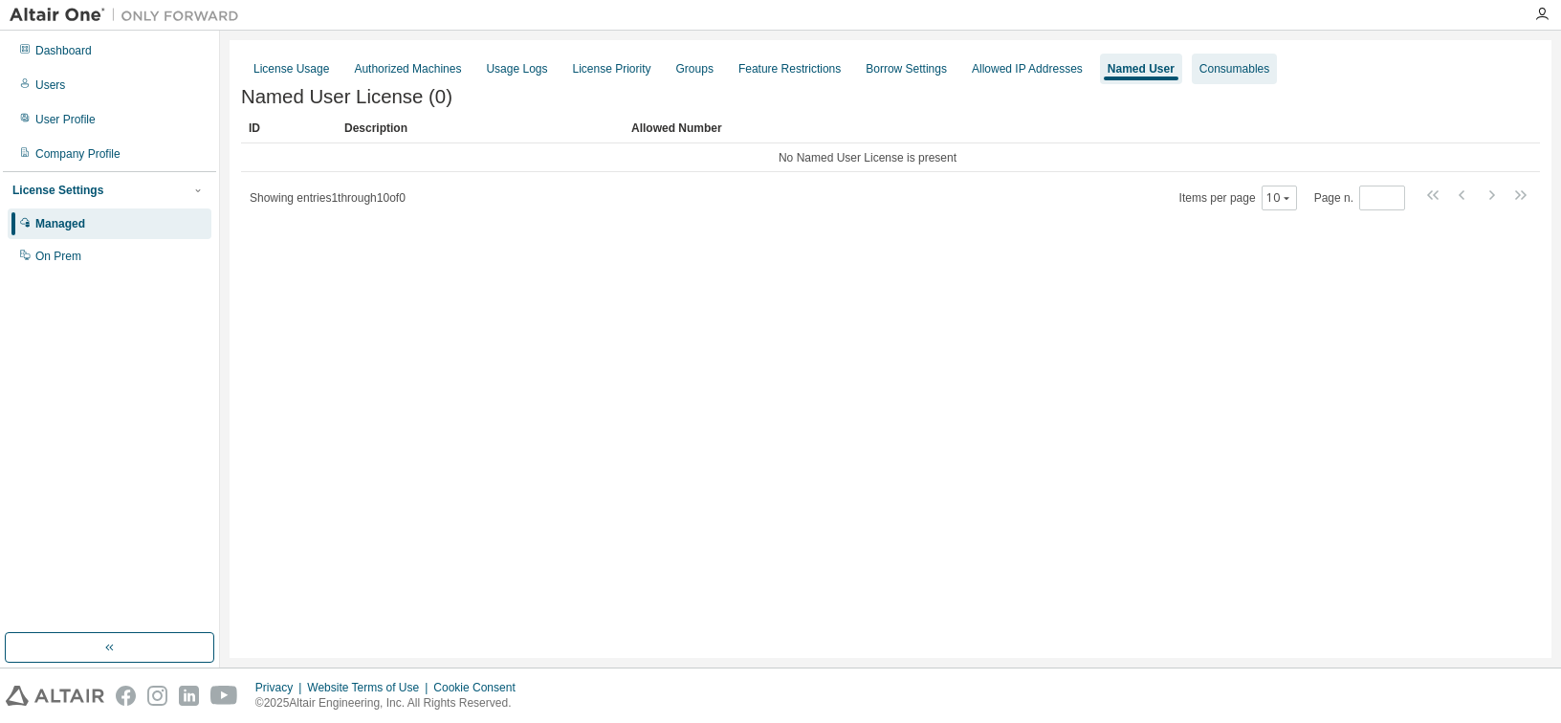
click at [1245, 72] on div "Consumables" at bounding box center [1234, 68] width 70 height 15
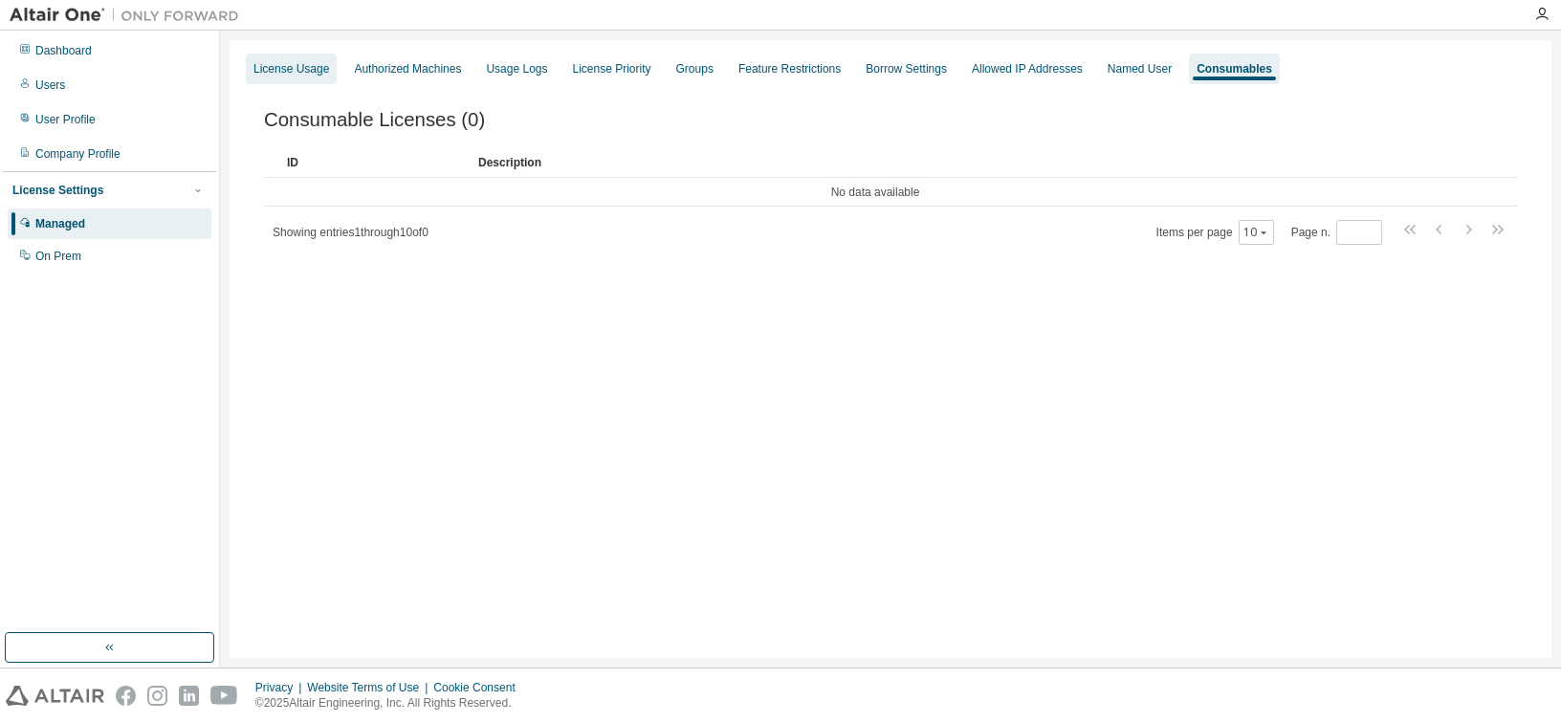
click at [271, 68] on div "License Usage" at bounding box center [291, 68] width 76 height 15
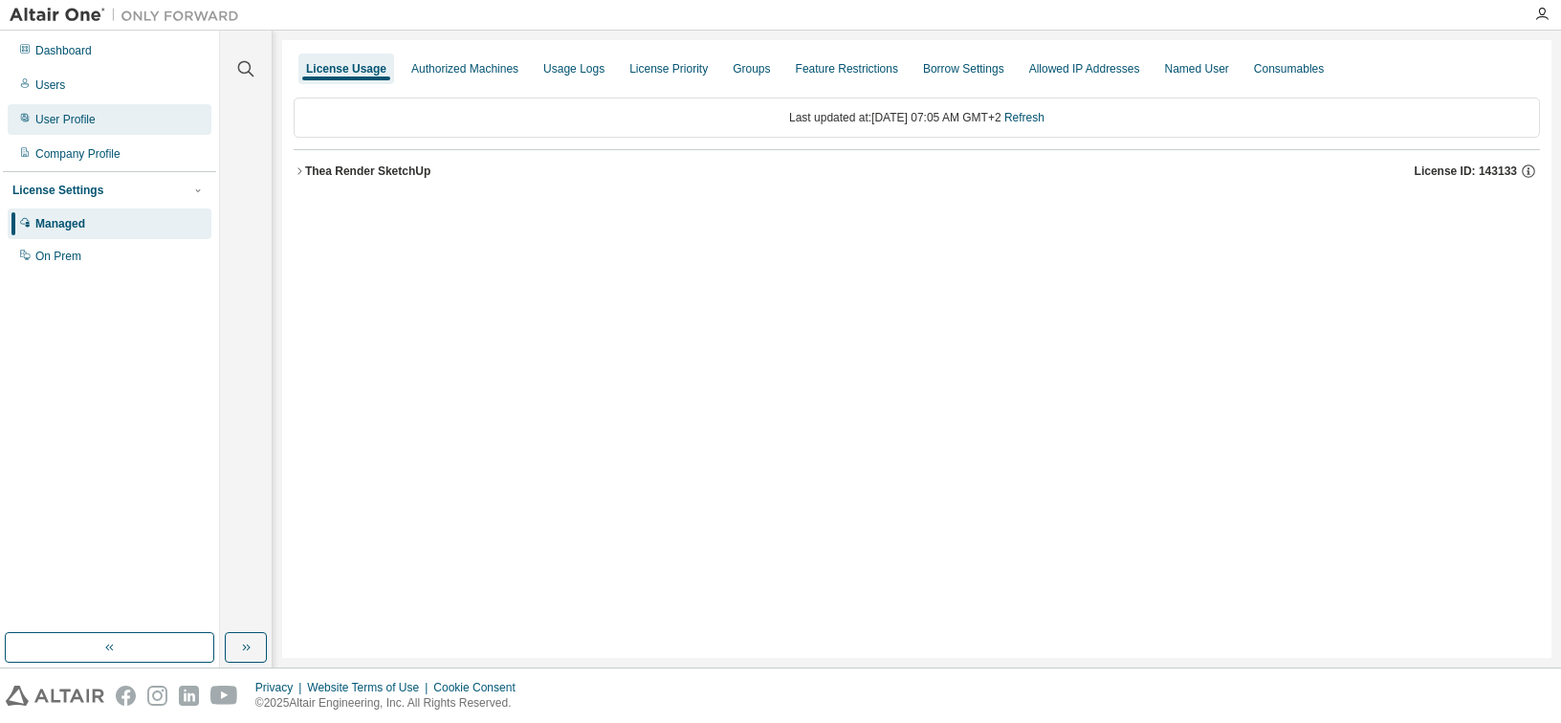
click at [72, 120] on div "User Profile" at bounding box center [65, 119] width 60 height 15
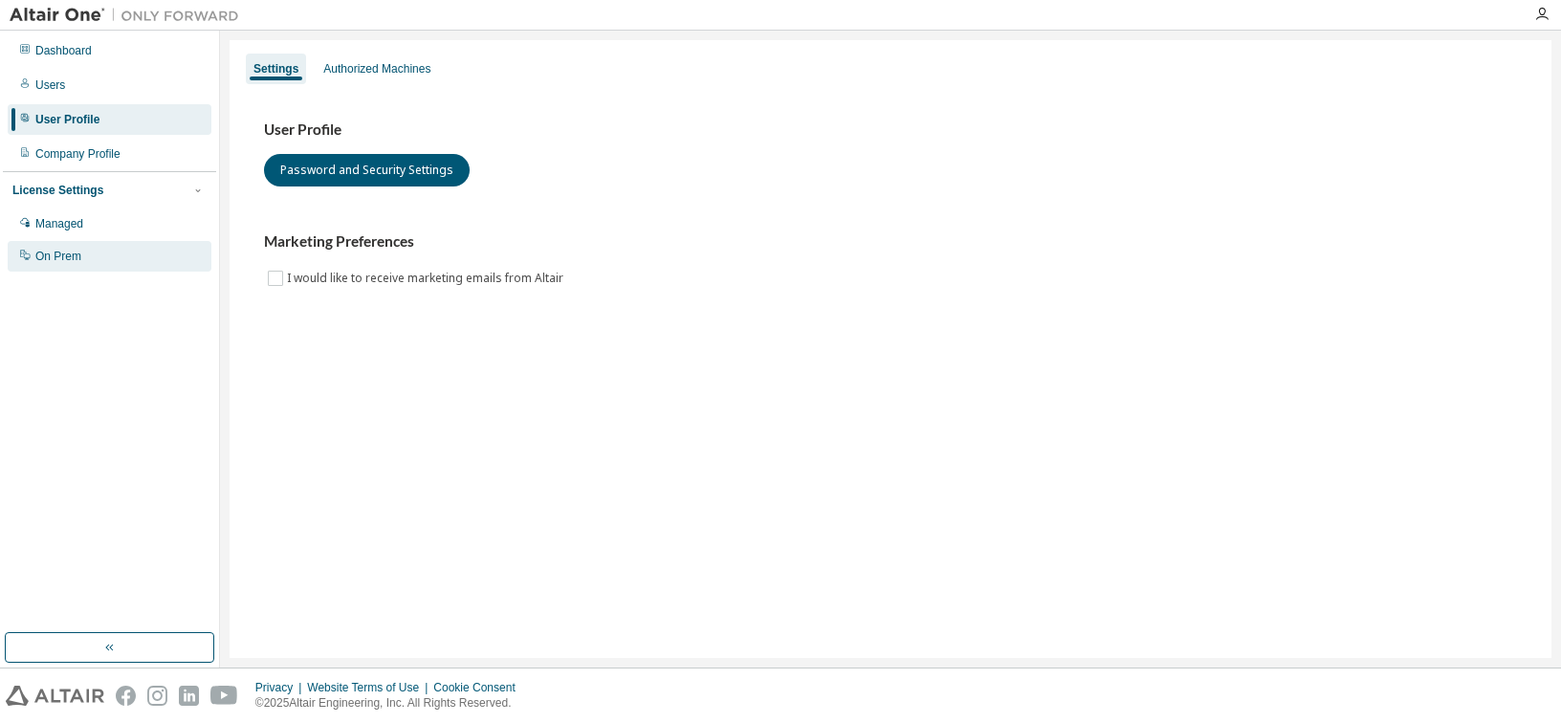
click at [63, 260] on div "On Prem" at bounding box center [58, 256] width 46 height 15
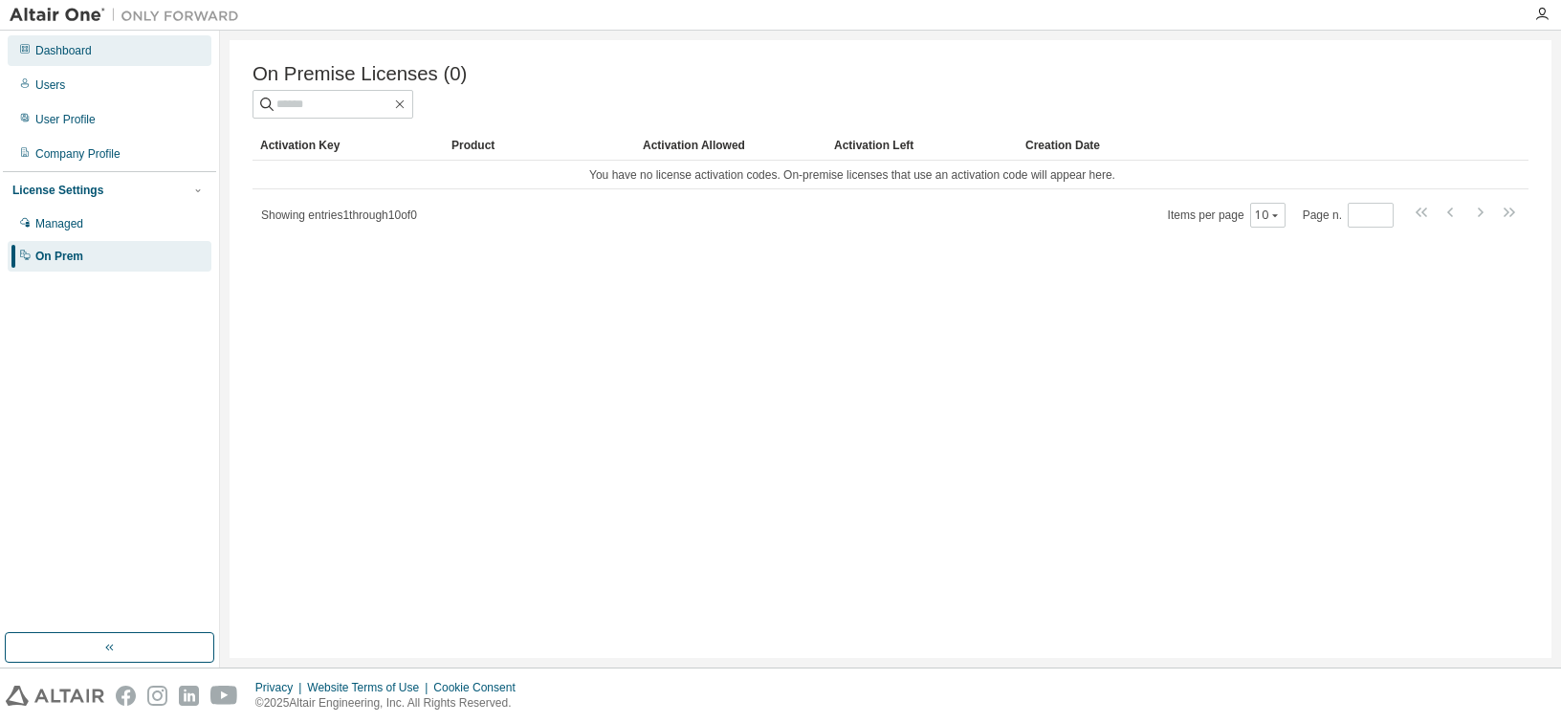
click at [68, 52] on div "Dashboard" at bounding box center [63, 50] width 56 height 15
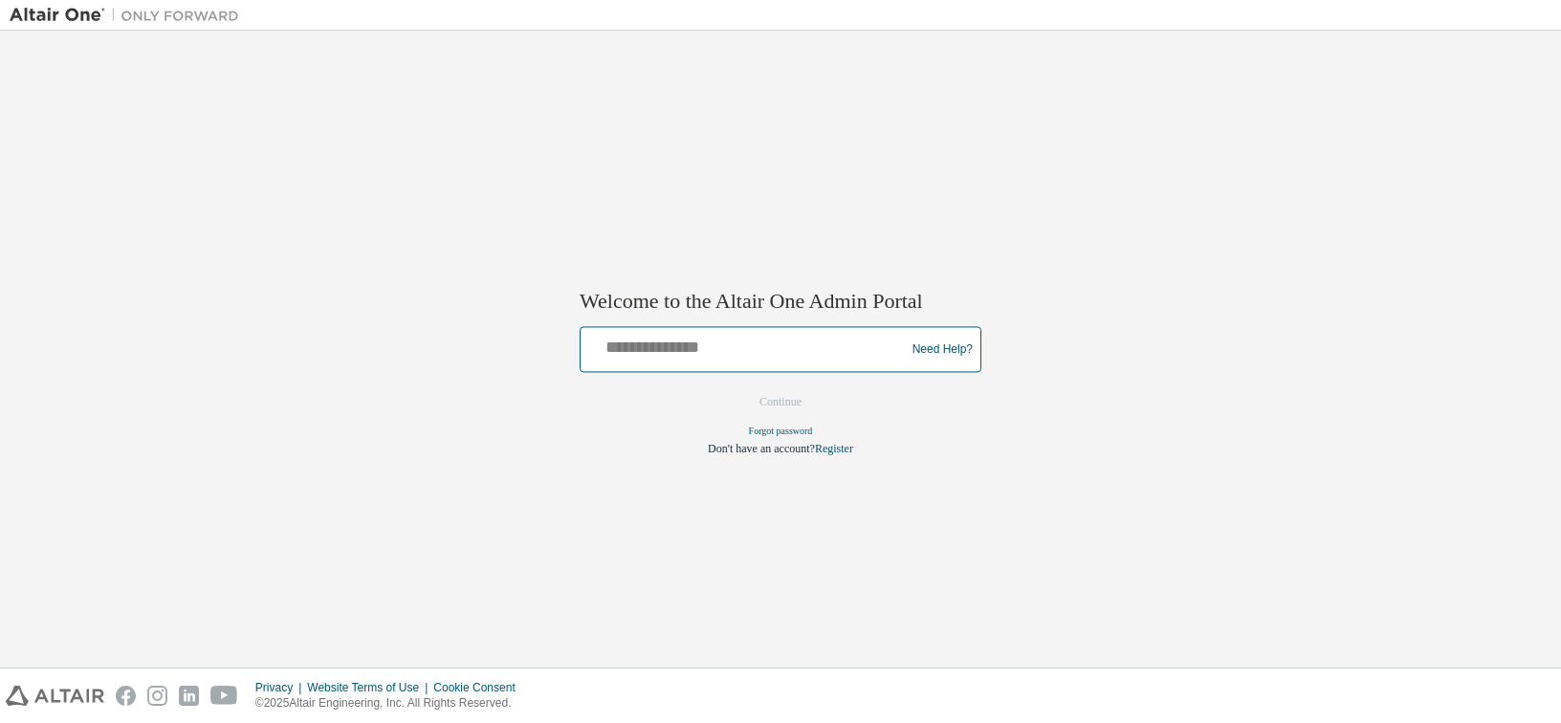
click at [703, 344] on input "text" at bounding box center [745, 346] width 315 height 28
type input "**********"
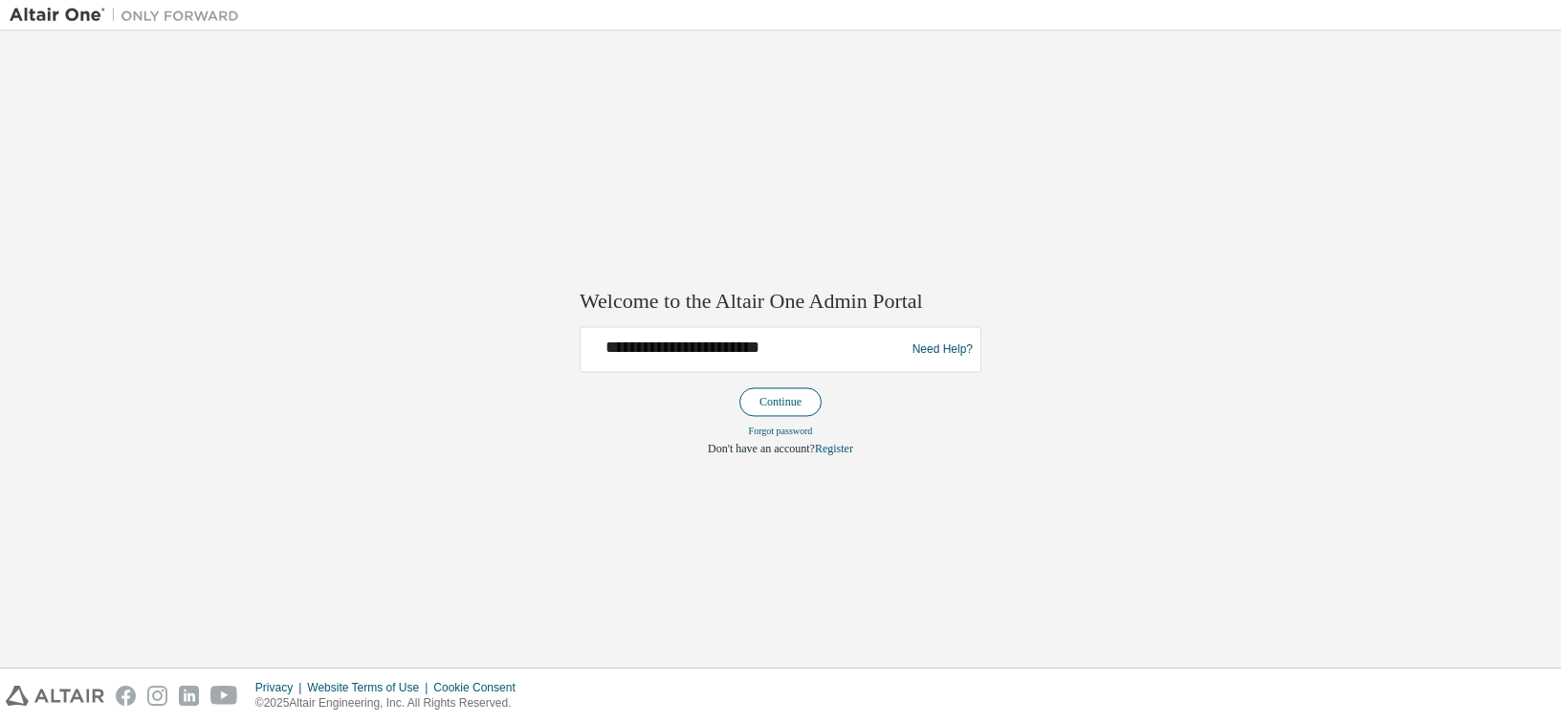
click at [767, 405] on button "Continue" at bounding box center [780, 402] width 82 height 29
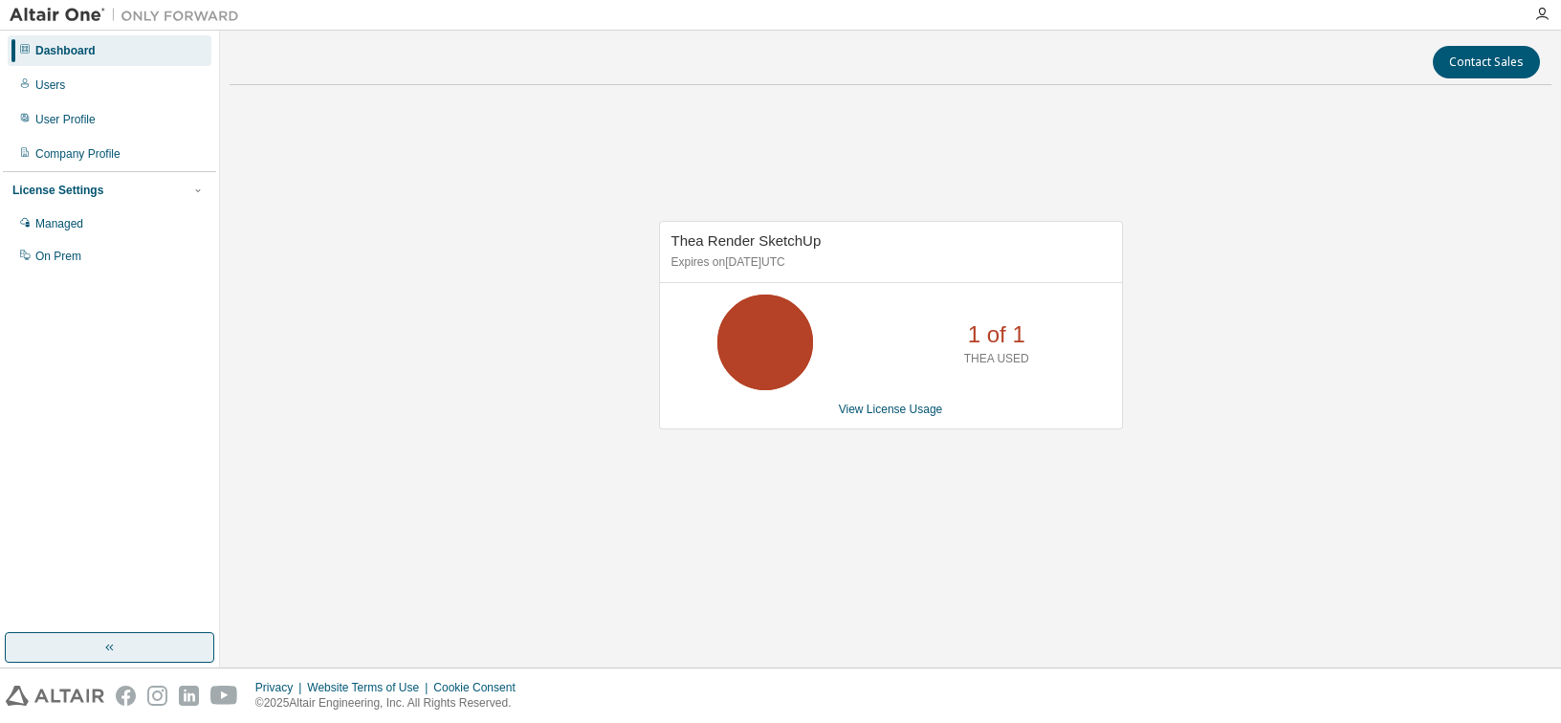
click at [106, 644] on icon "button" at bounding box center [109, 647] width 15 height 15
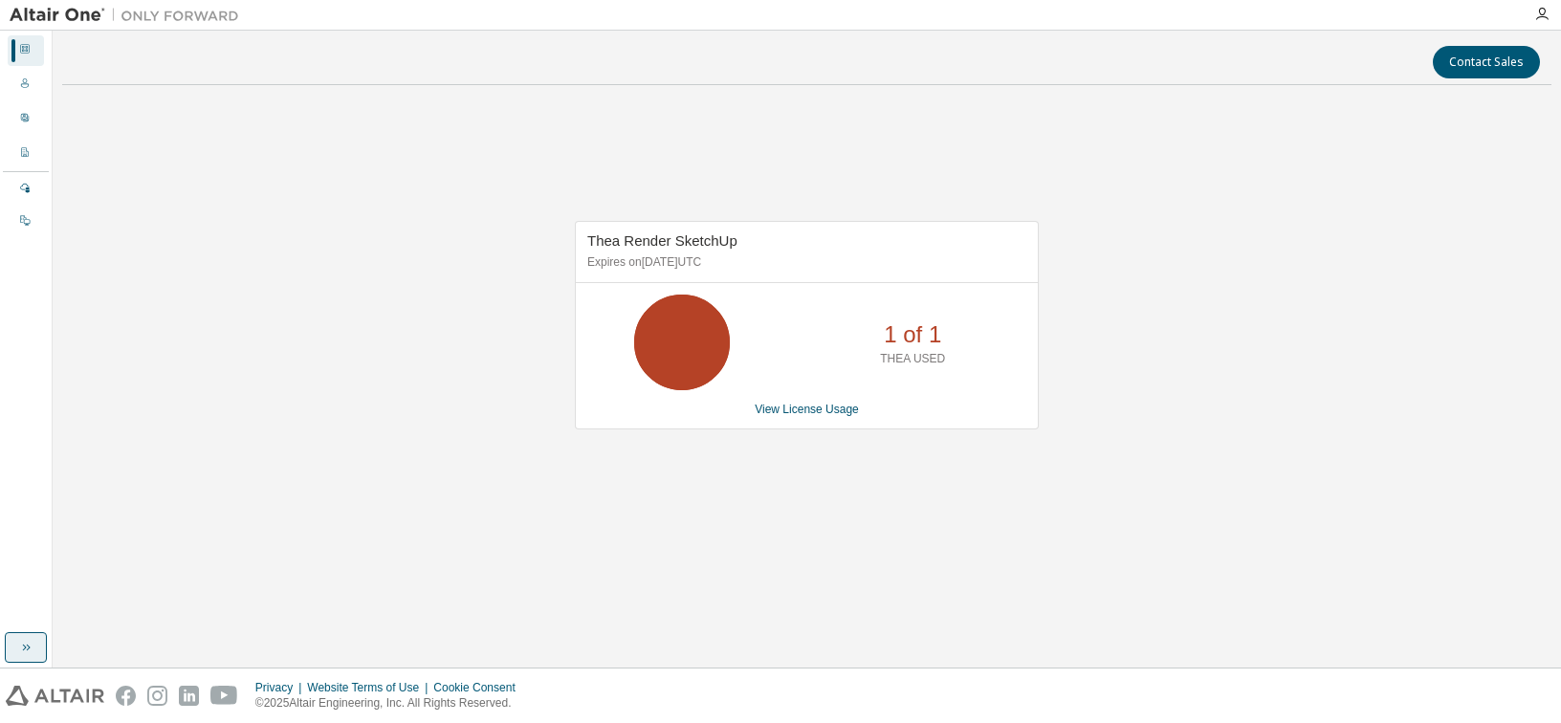
click at [22, 650] on icon "button" at bounding box center [25, 647] width 15 height 15
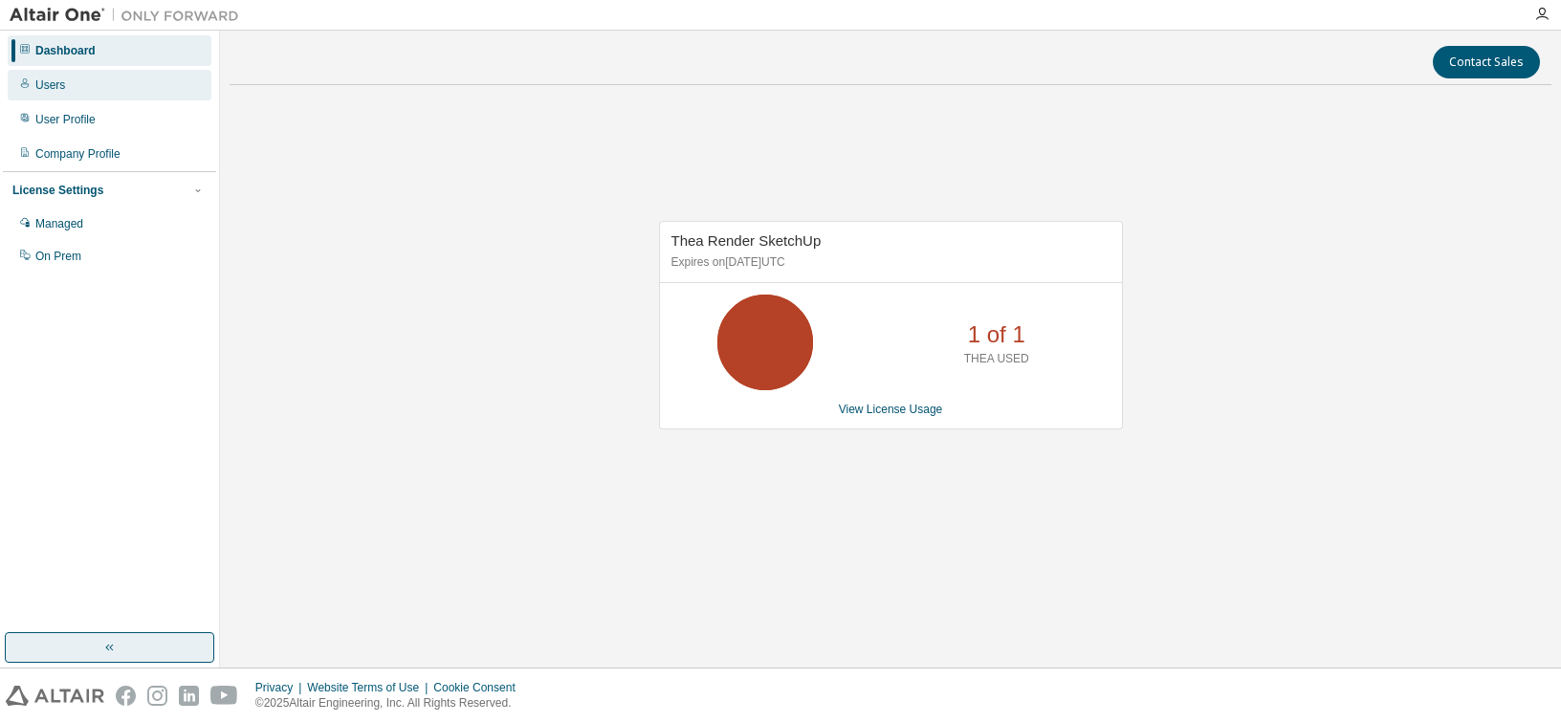
click at [51, 83] on div "Users" at bounding box center [50, 84] width 30 height 15
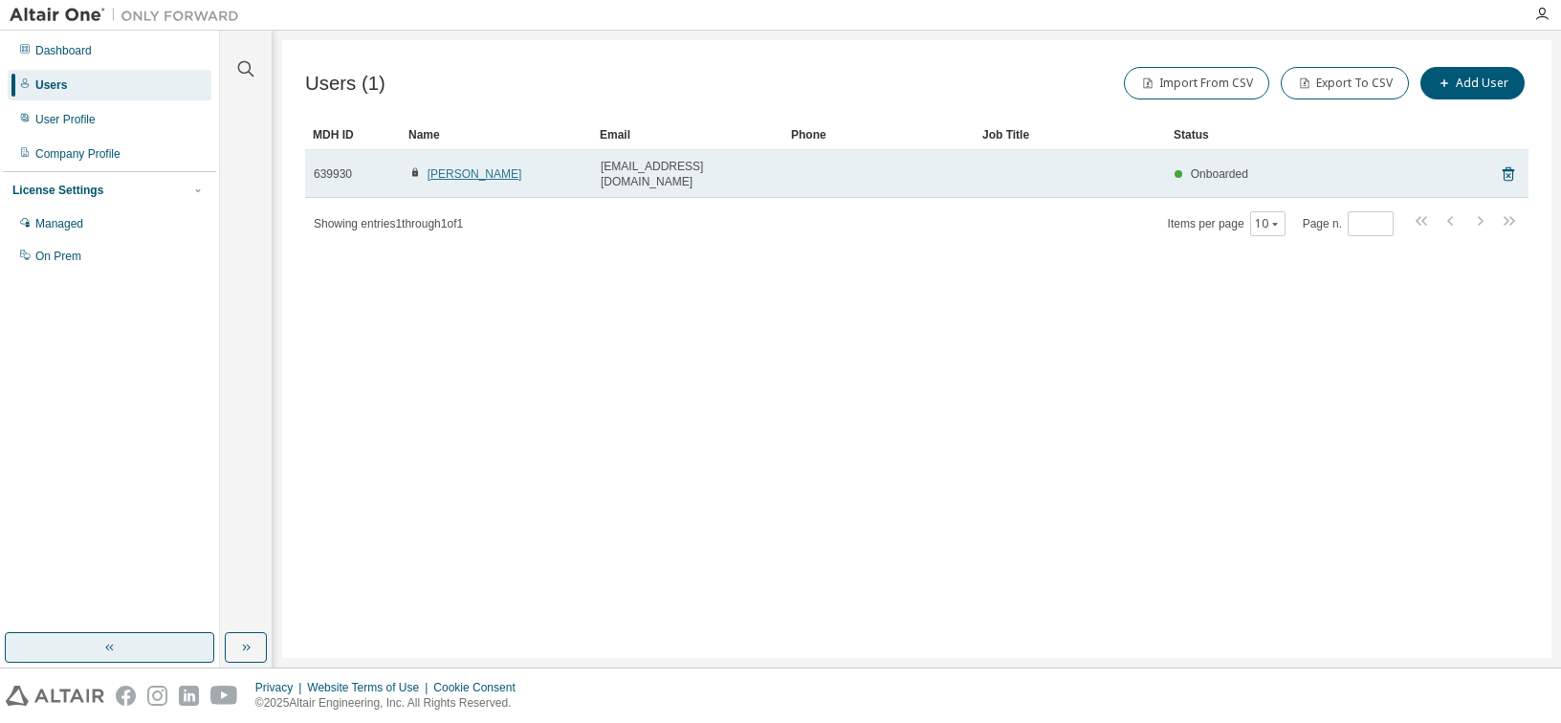
click at [454, 167] on link "[PERSON_NAME]" at bounding box center [474, 173] width 95 height 13
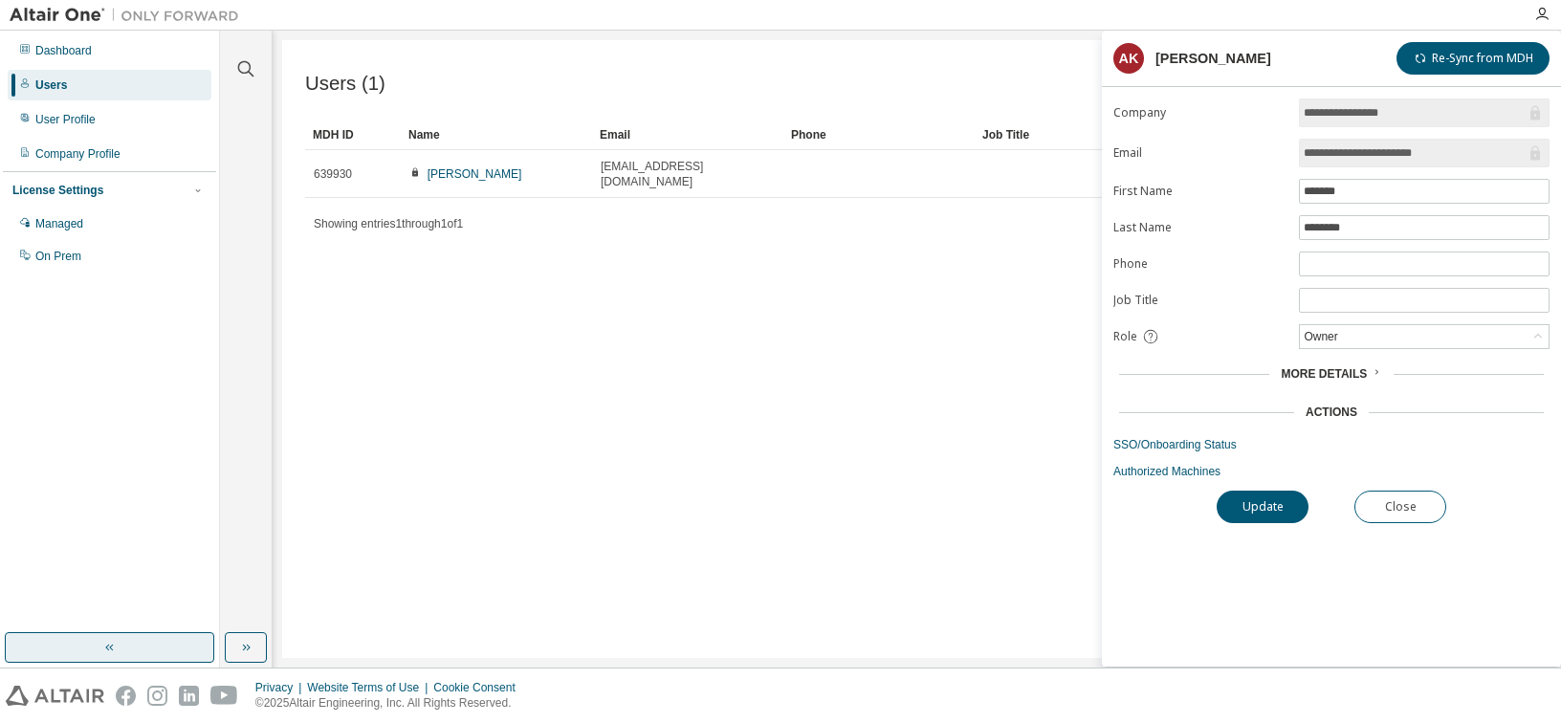
click at [454, 167] on link "[PERSON_NAME]" at bounding box center [474, 173] width 95 height 13
click at [584, 350] on div "Users (1) Import From CSV Export To CSV Add User Clear Load Save Save As Field …" at bounding box center [916, 349] width 1269 height 618
click at [1397, 496] on button "Close" at bounding box center [1400, 507] width 92 height 33
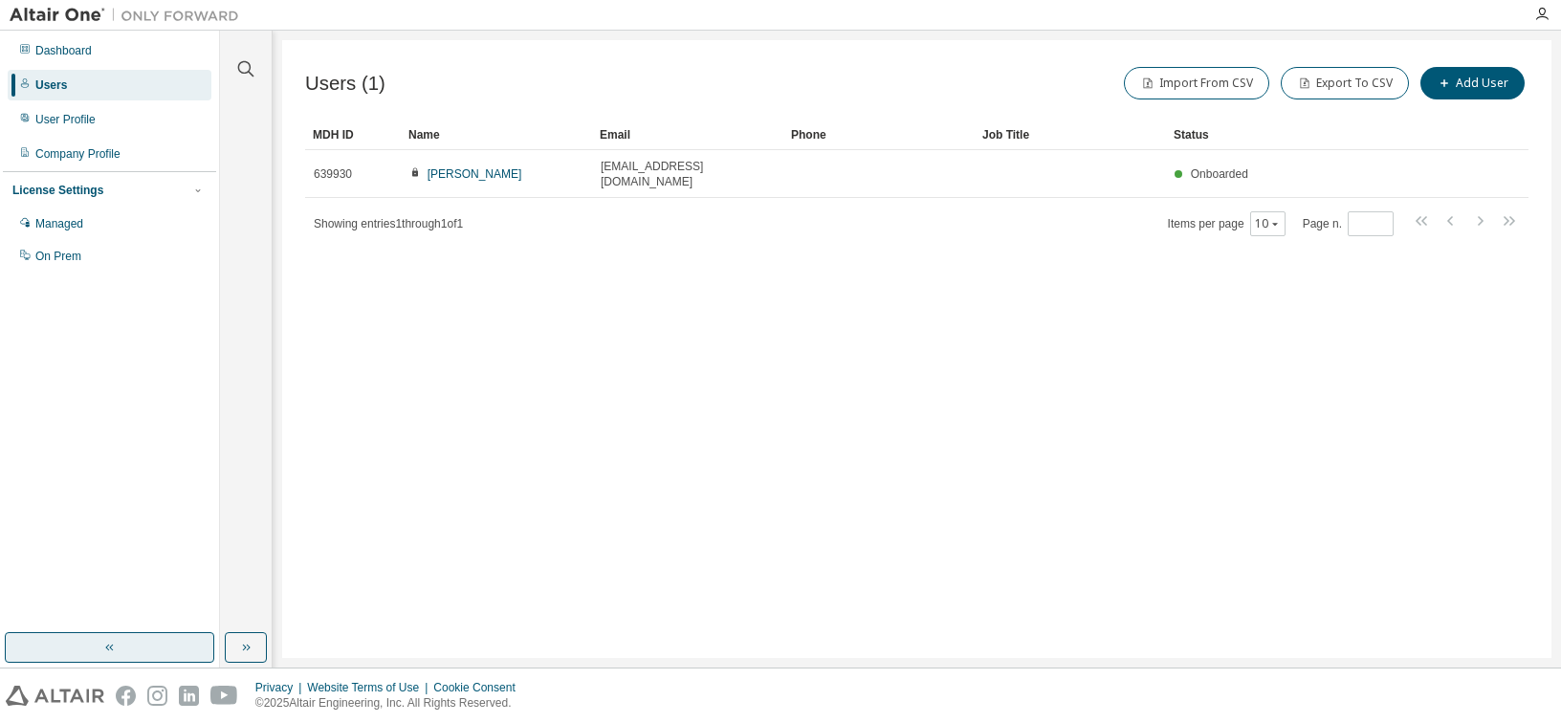
click at [977, 424] on div "Users (1) Import From CSV Export To CSV Add User Clear Load Save Save As Field …" at bounding box center [916, 349] width 1269 height 618
